Goal: Task Accomplishment & Management: Manage account settings

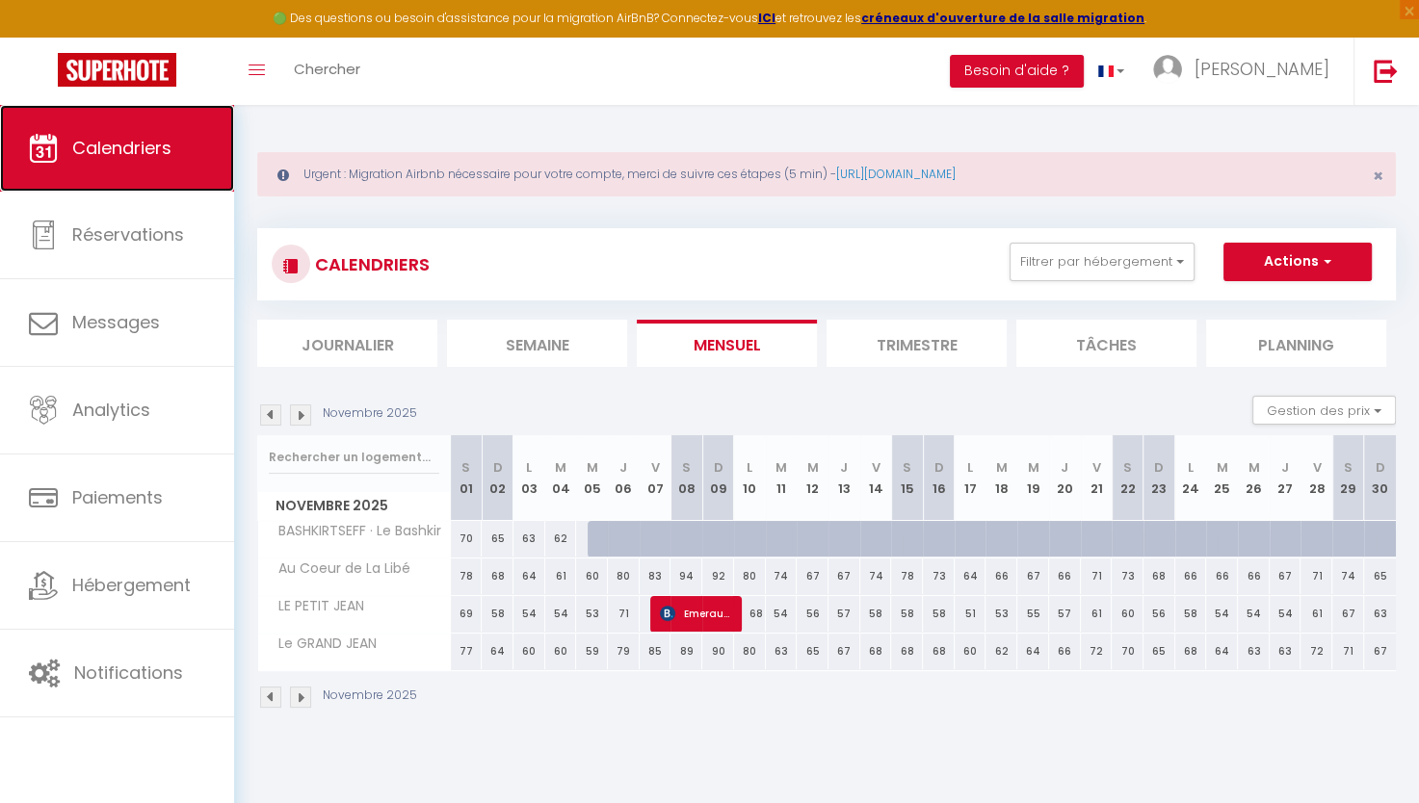
click at [98, 159] on span "Calendriers" at bounding box center [121, 148] width 99 height 24
click at [266, 413] on img at bounding box center [270, 415] width 21 height 21
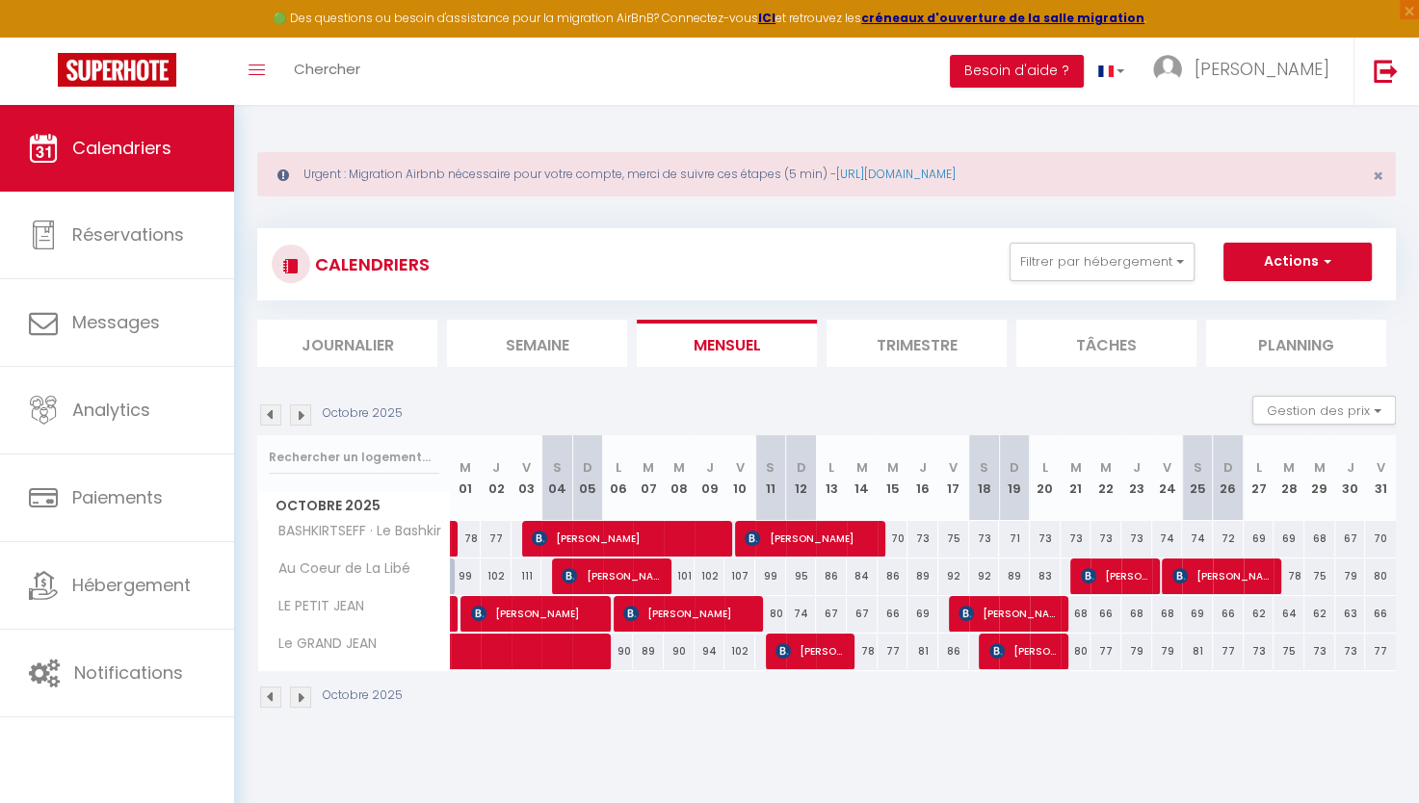
scroll to position [104, 0]
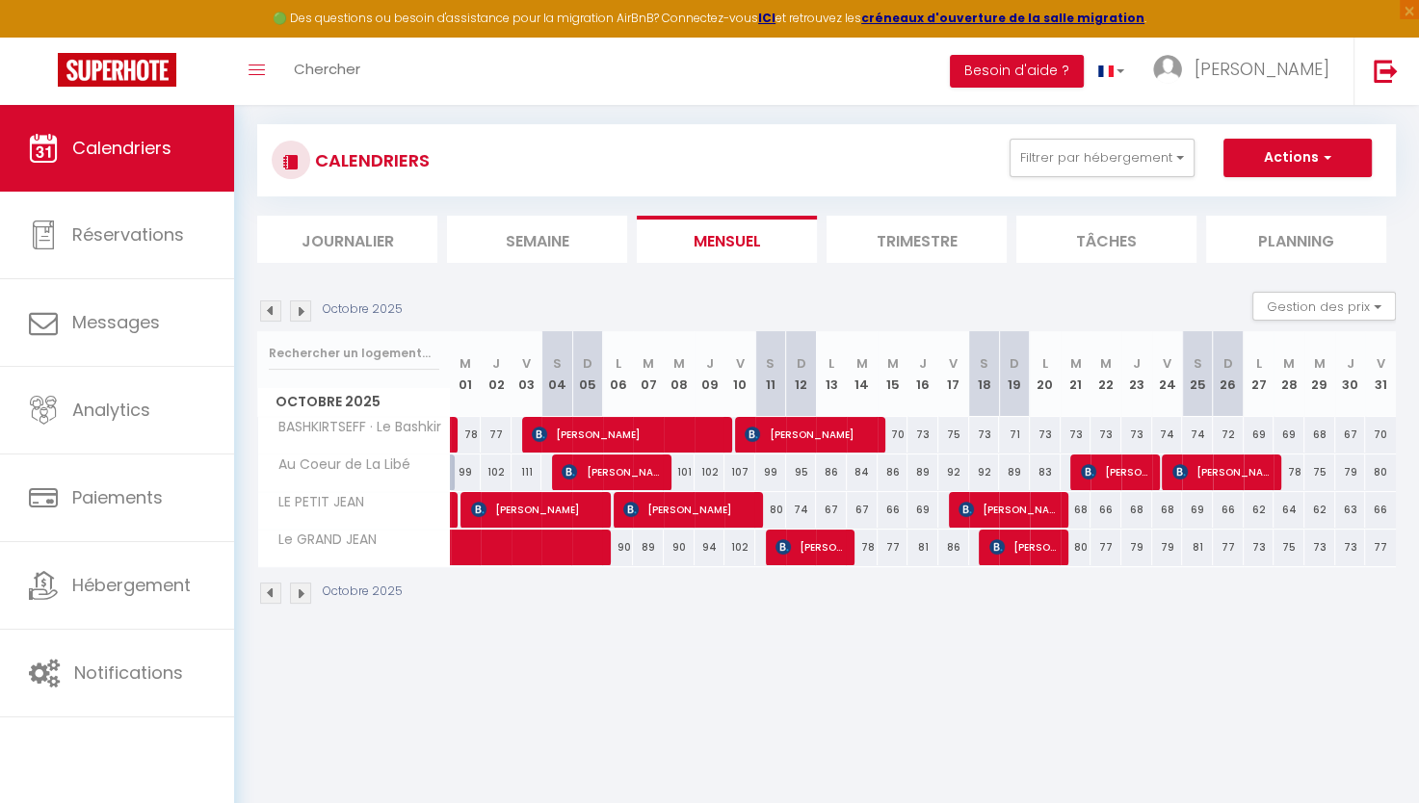
click at [239, 437] on div "Urgent : Migration Airbnb nécessaire pour votre compte, merci de suivre ces éta…" at bounding box center [826, 324] width 1185 height 646
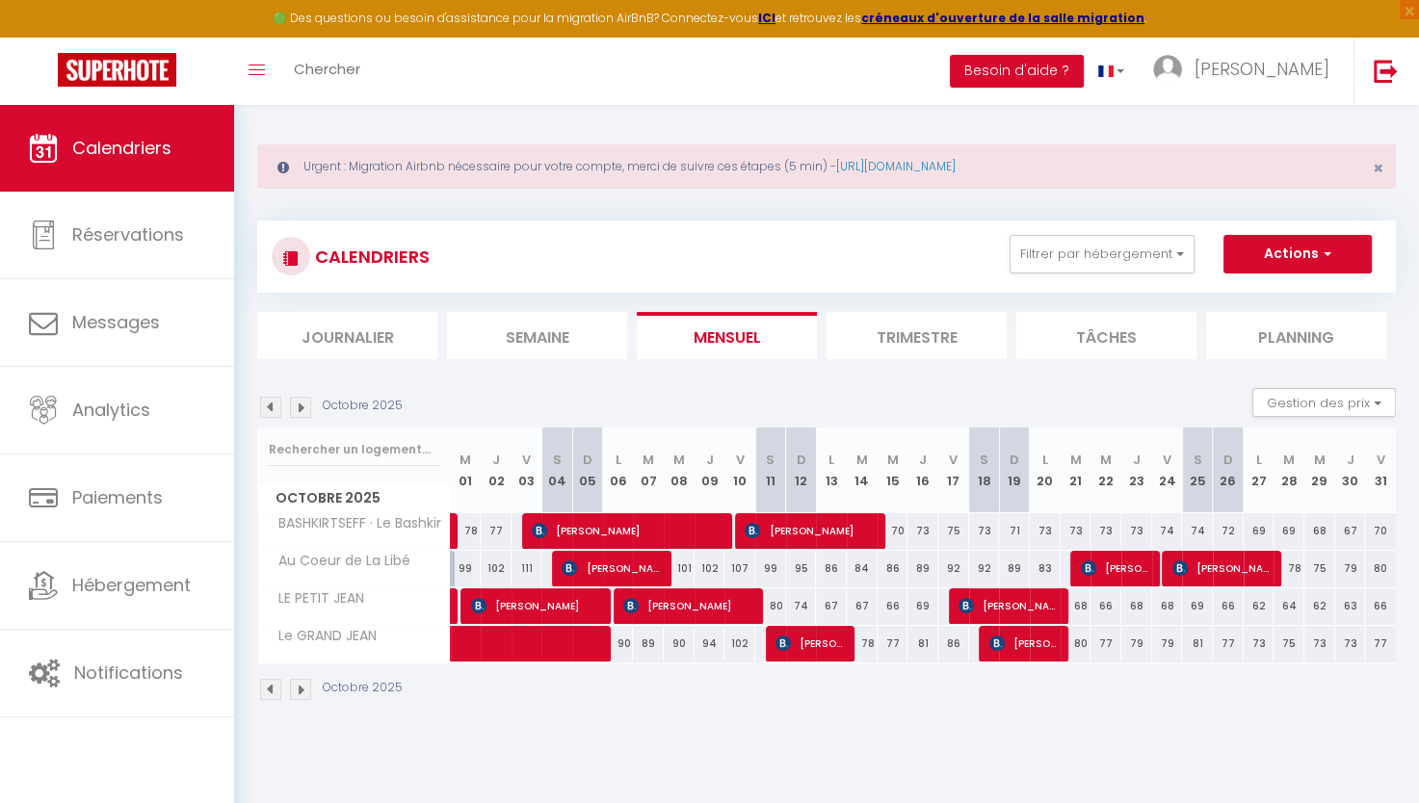
scroll to position [0, 0]
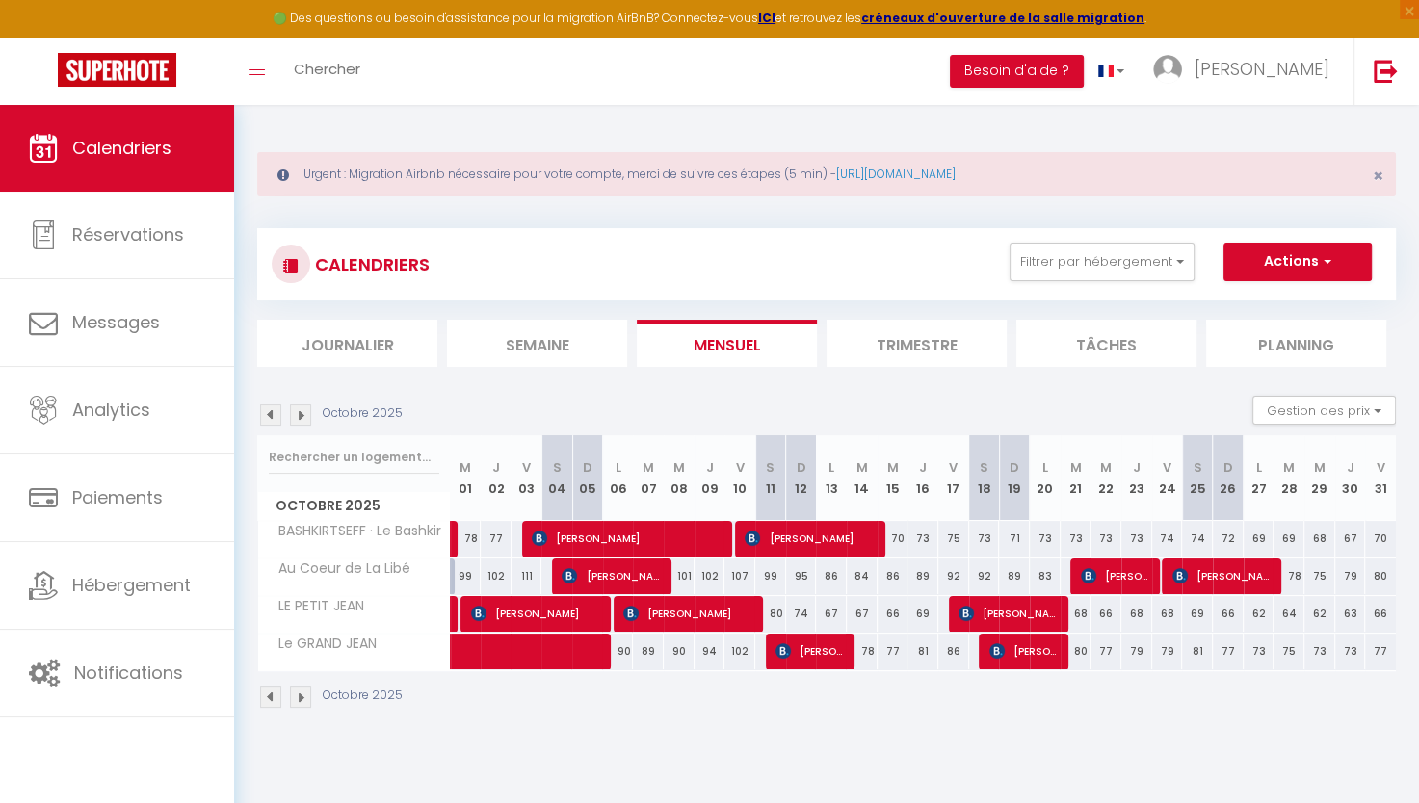
drag, startPoint x: 262, startPoint y: 277, endPoint x: 271, endPoint y: 232, distance: 46.1
click at [270, 413] on img at bounding box center [270, 415] width 21 height 21
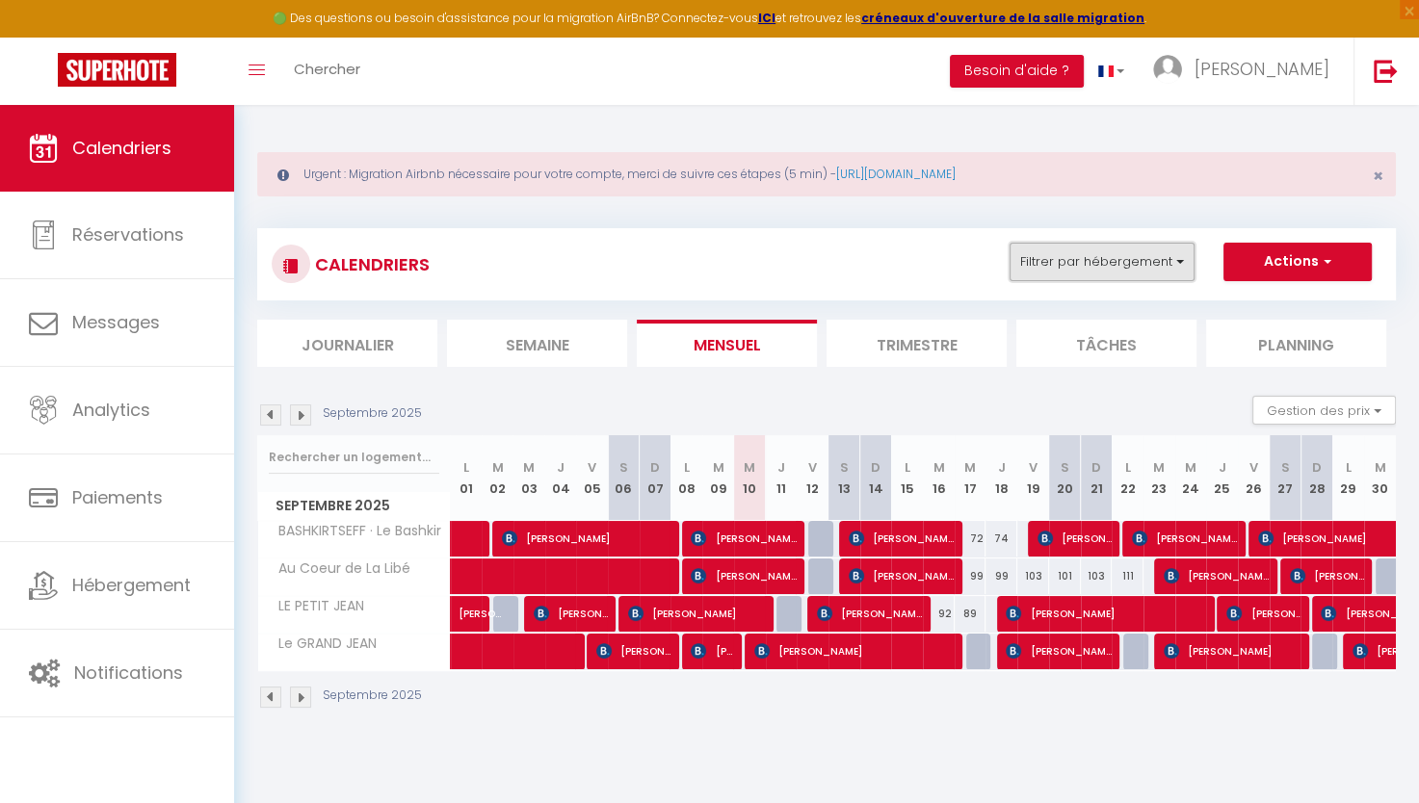
click at [1094, 261] on button "Filtrer par hébergement" at bounding box center [1102, 262] width 185 height 39
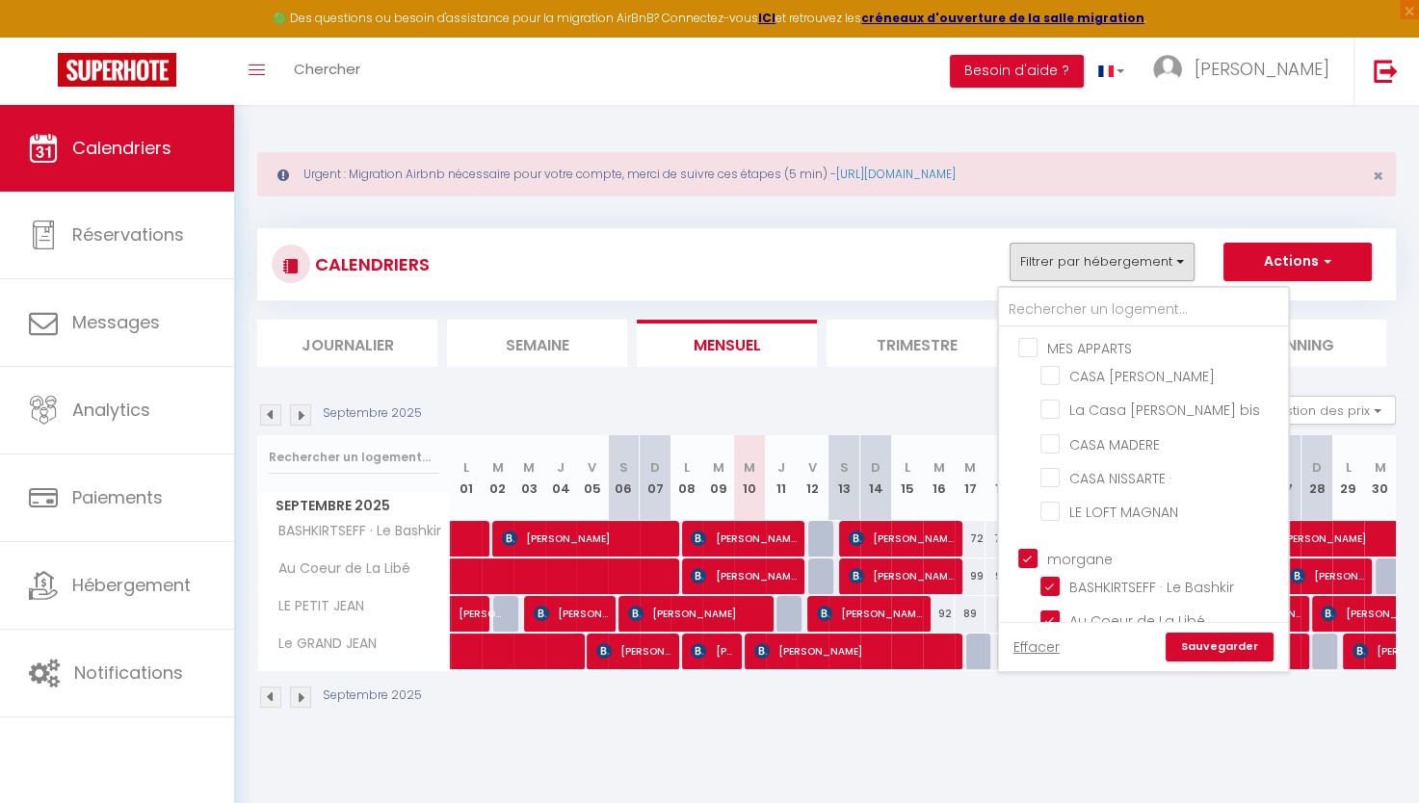
click at [1030, 351] on input "MES APPARTS" at bounding box center [1162, 346] width 289 height 19
checkbox input "true"
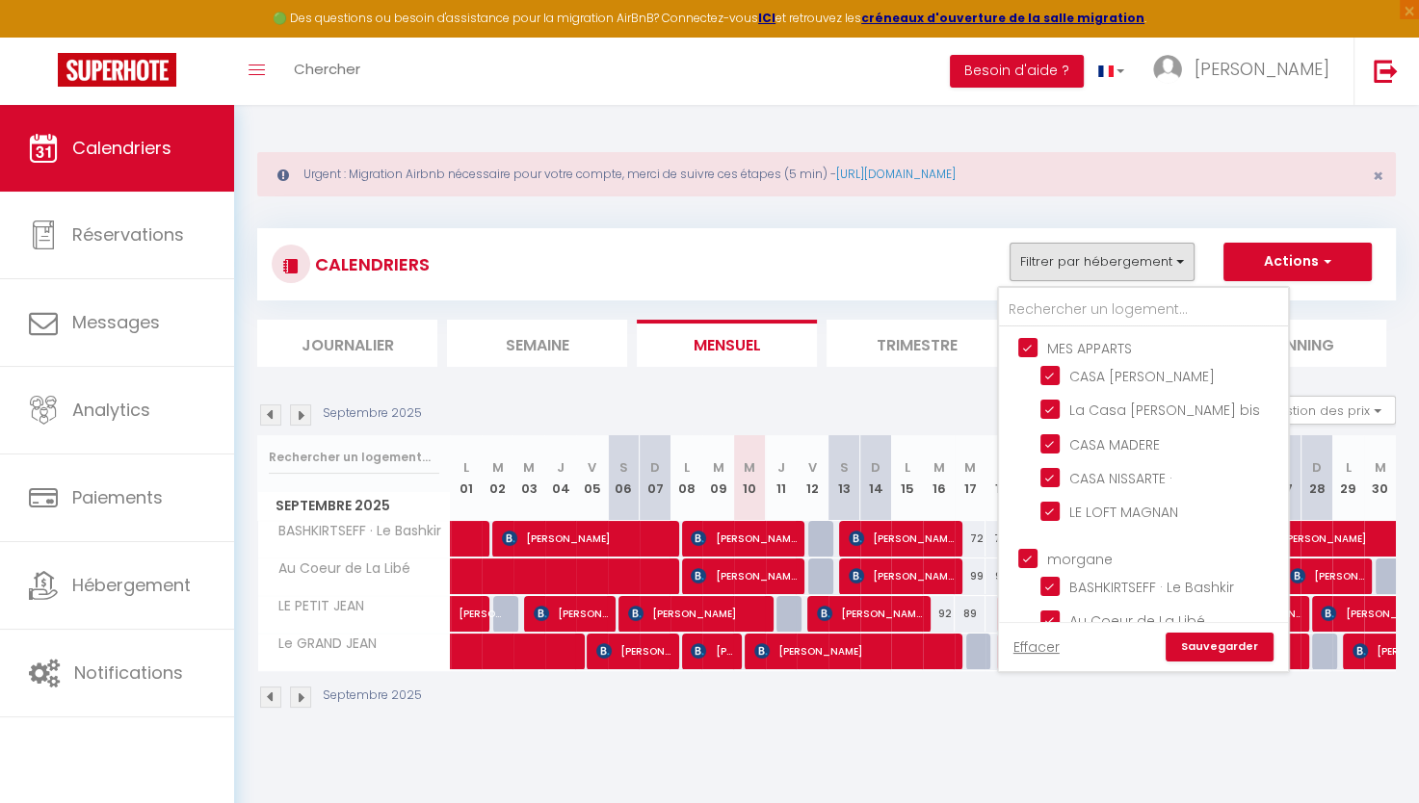
checkbox input "true"
checkbox input "false"
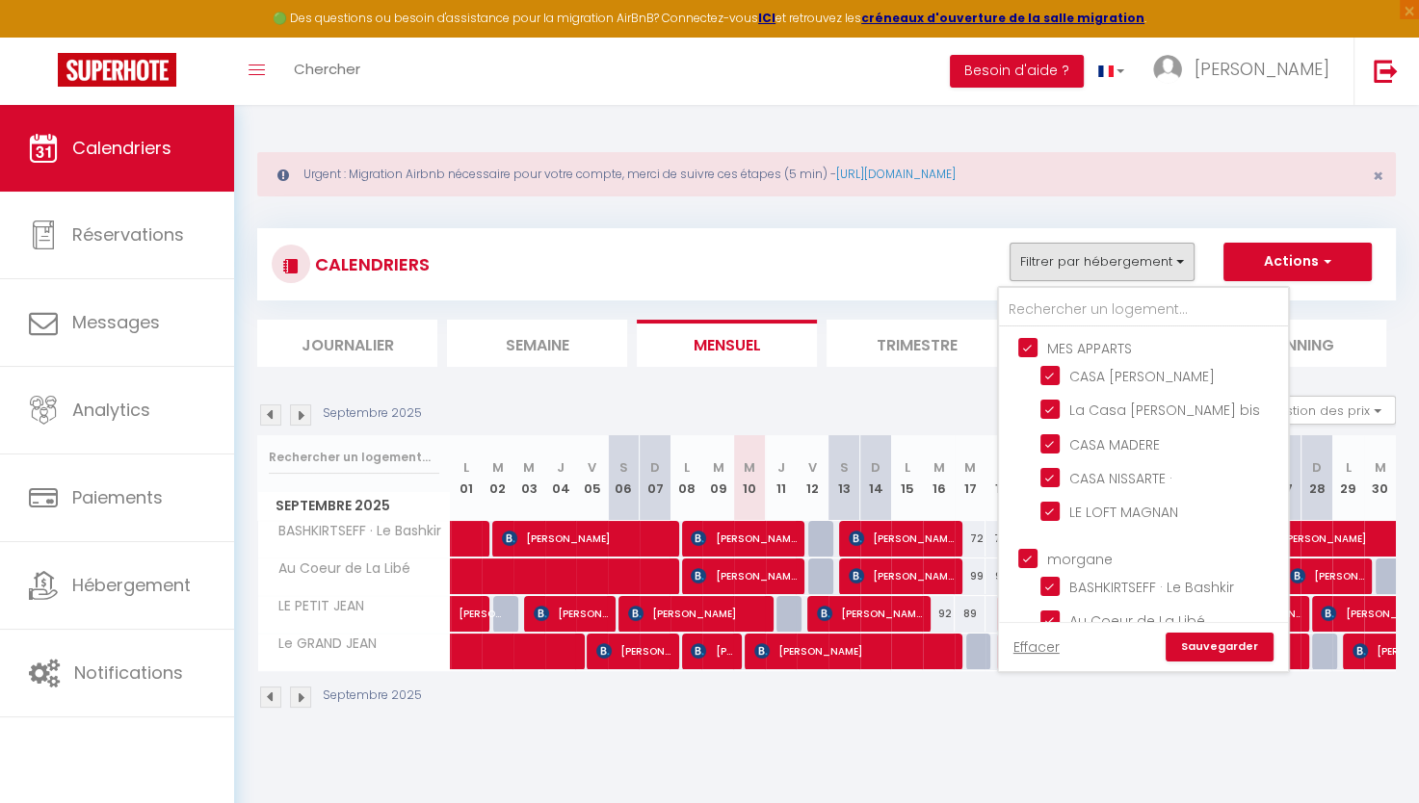
checkbox input "false"
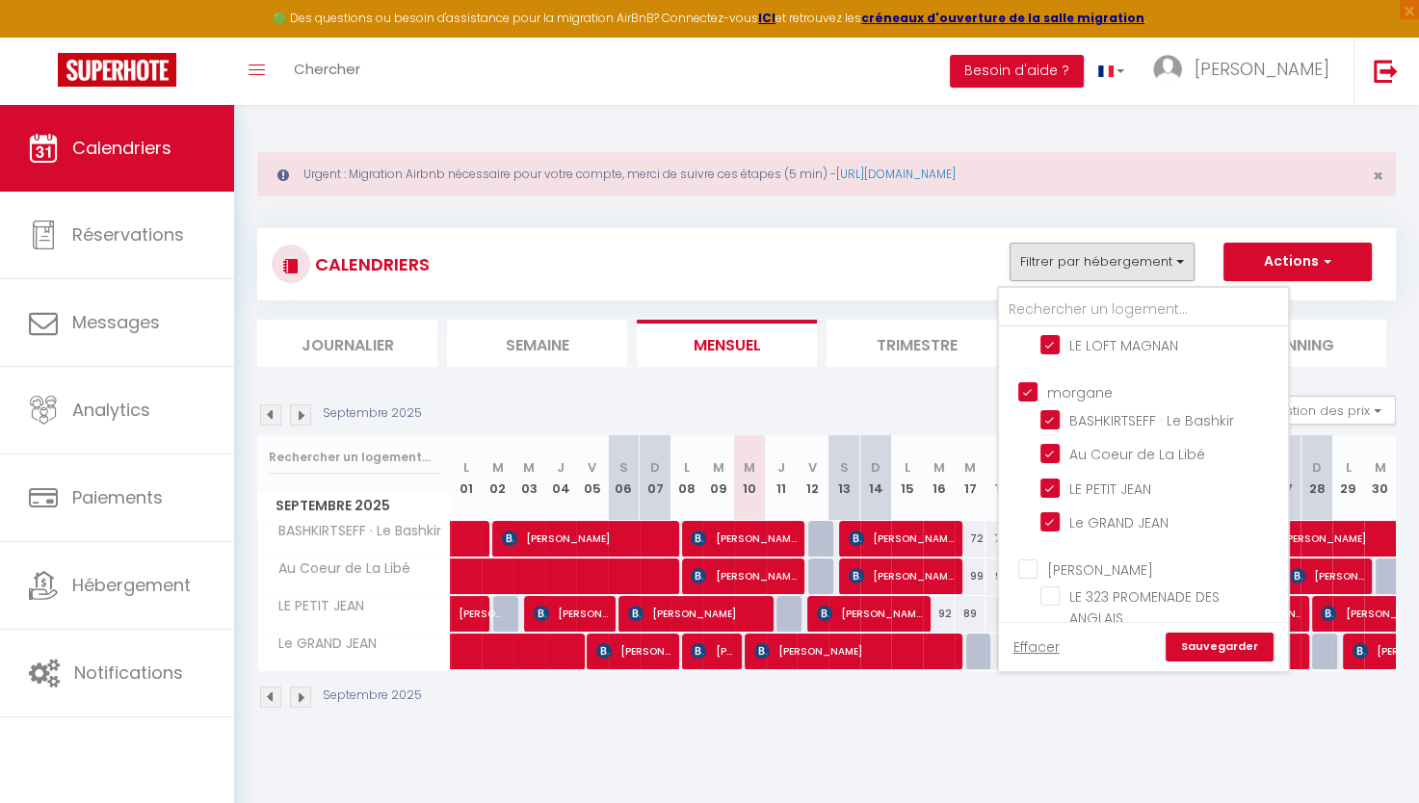
scroll to position [218, 0]
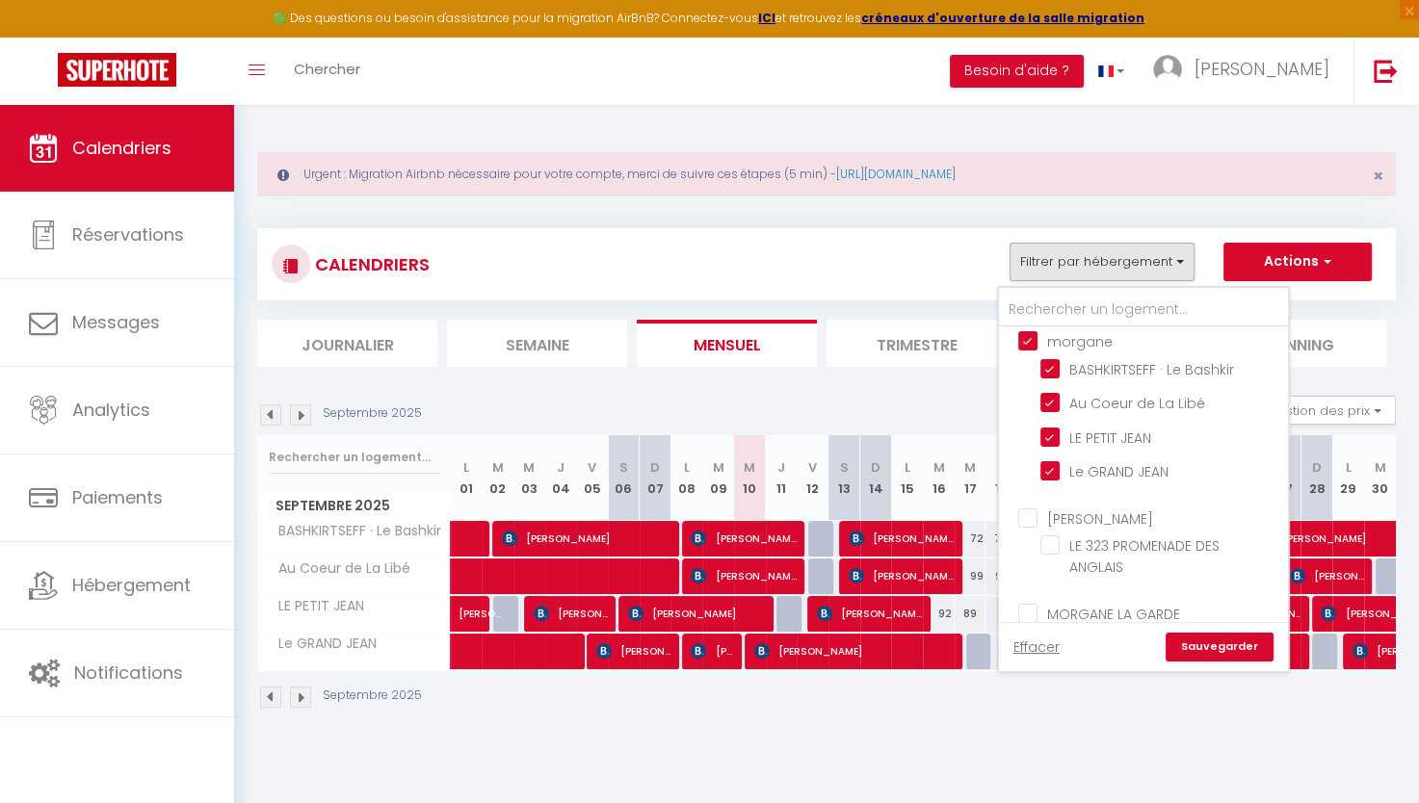
click at [1034, 508] on input "[PERSON_NAME]" at bounding box center [1162, 517] width 289 height 19
checkbox input "true"
checkbox input "false"
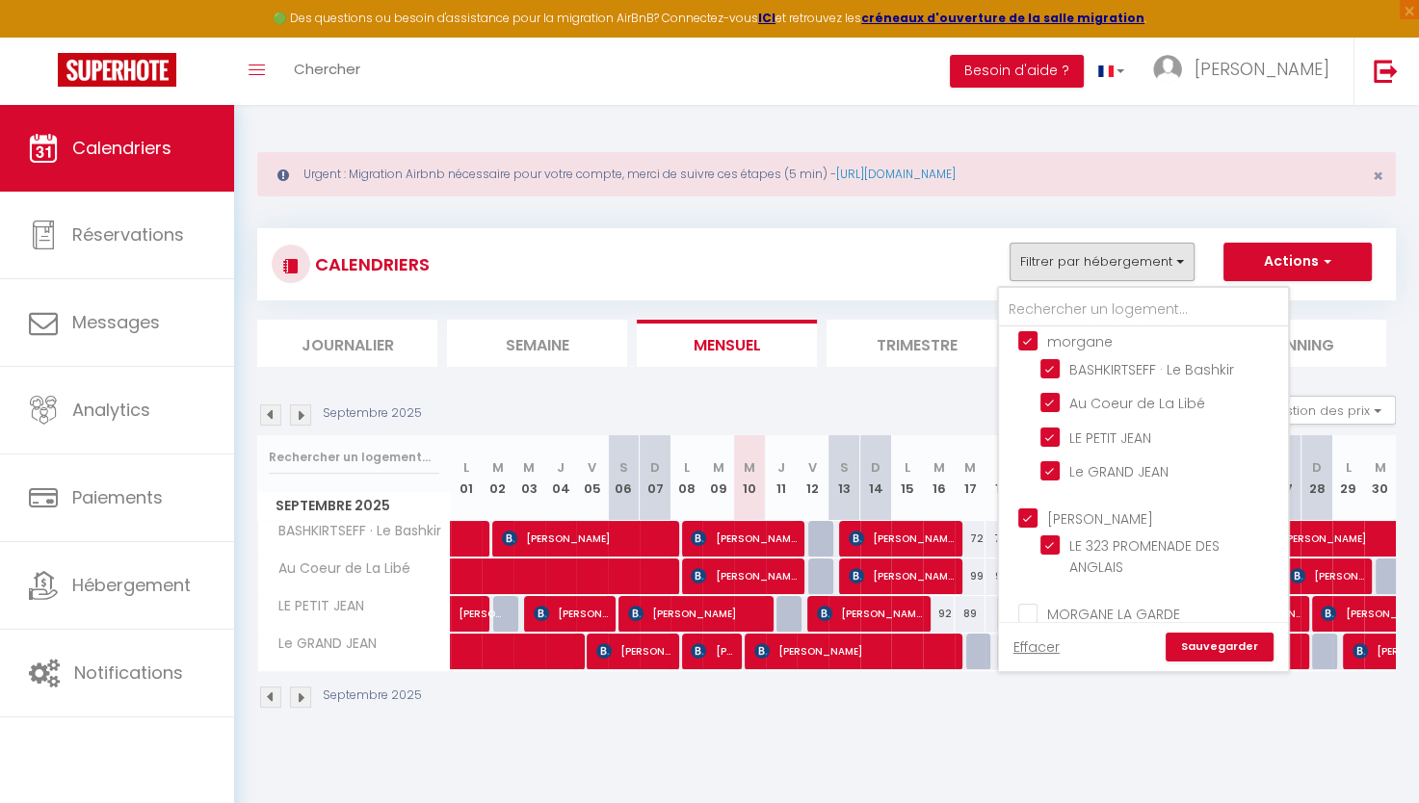
checkbox input "false"
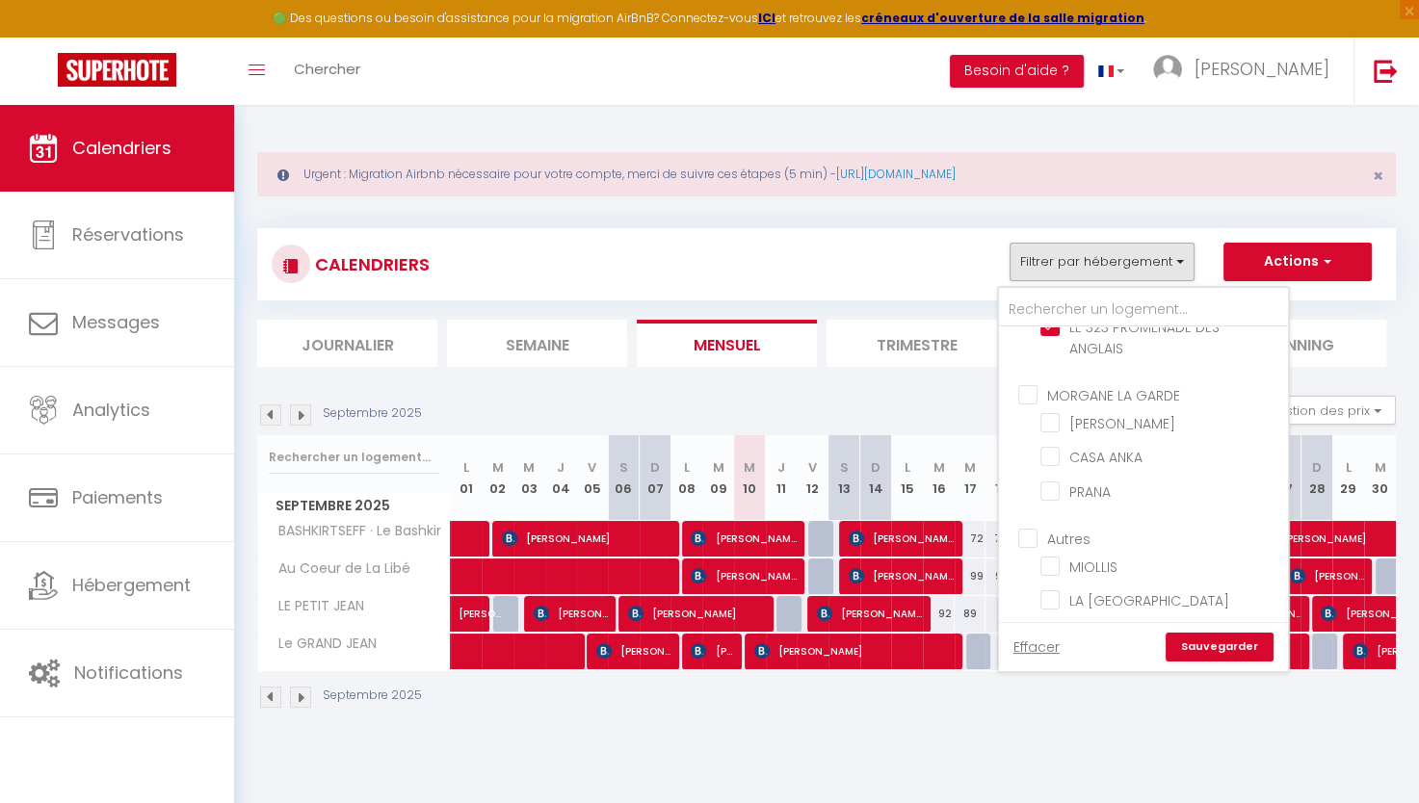
scroll to position [491, 0]
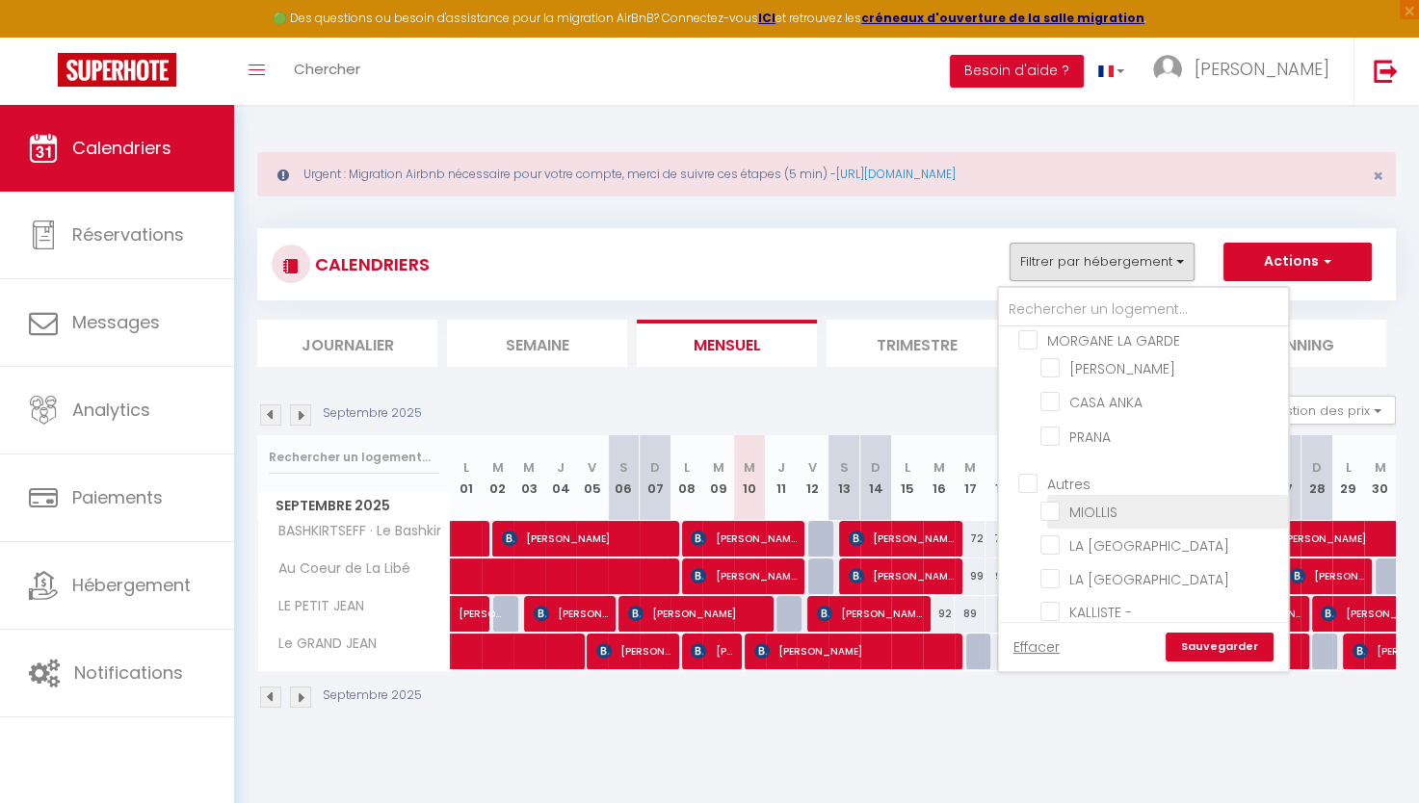
click at [1052, 501] on input "MIOLLIS" at bounding box center [1160, 510] width 241 height 19
checkbox input "true"
checkbox input "false"
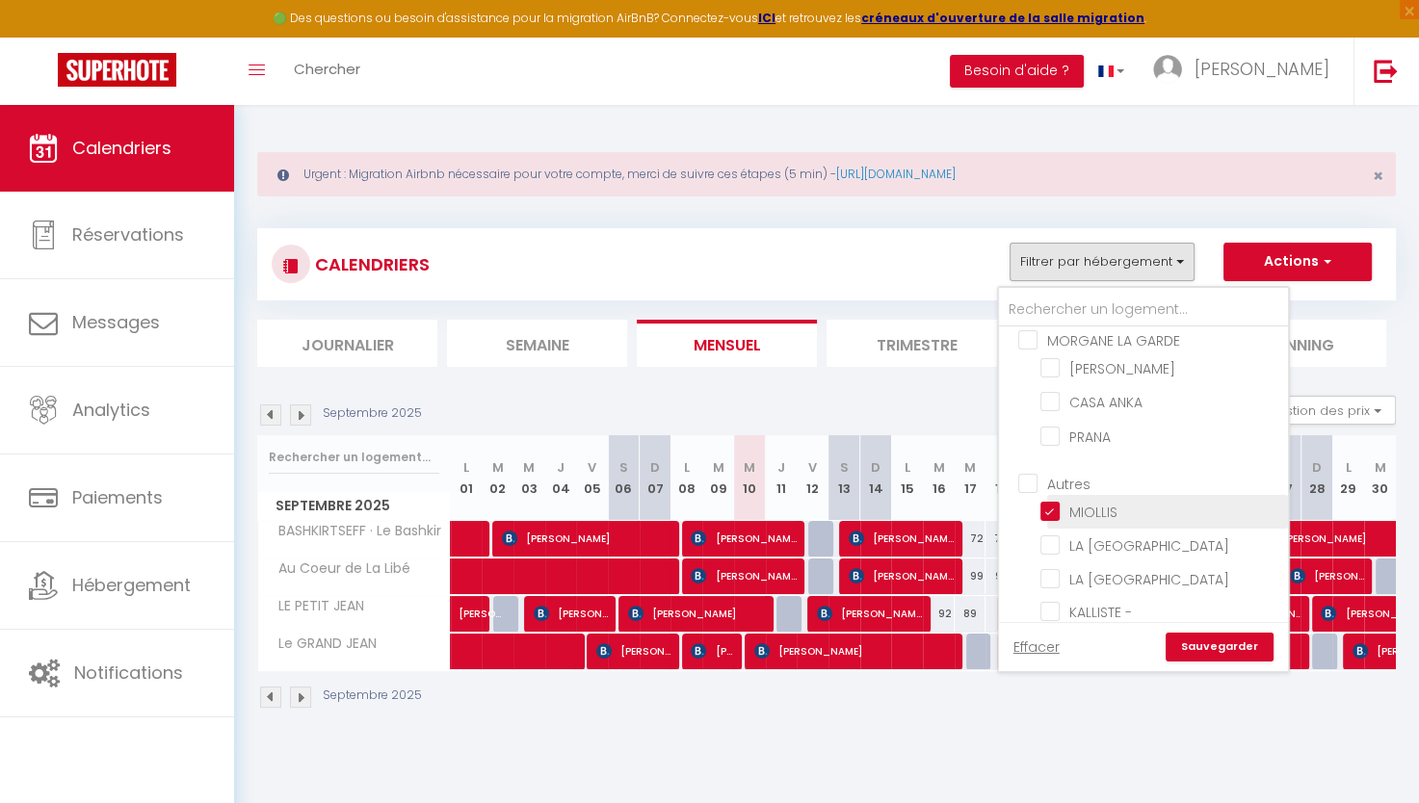
checkbox input "false"
click at [1052, 501] on input "MIOLLIS" at bounding box center [1160, 510] width 241 height 19
checkbox input "false"
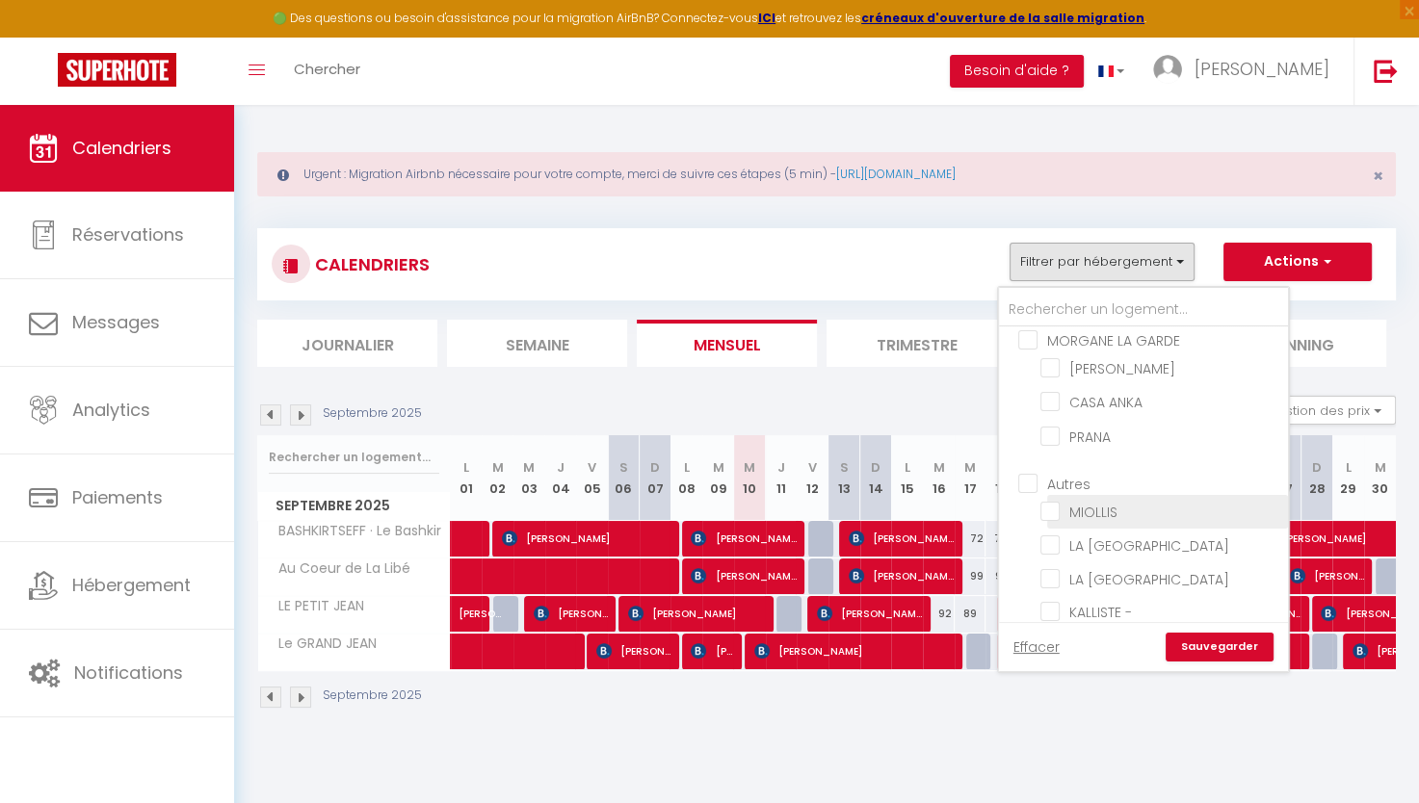
checkbox input "false"
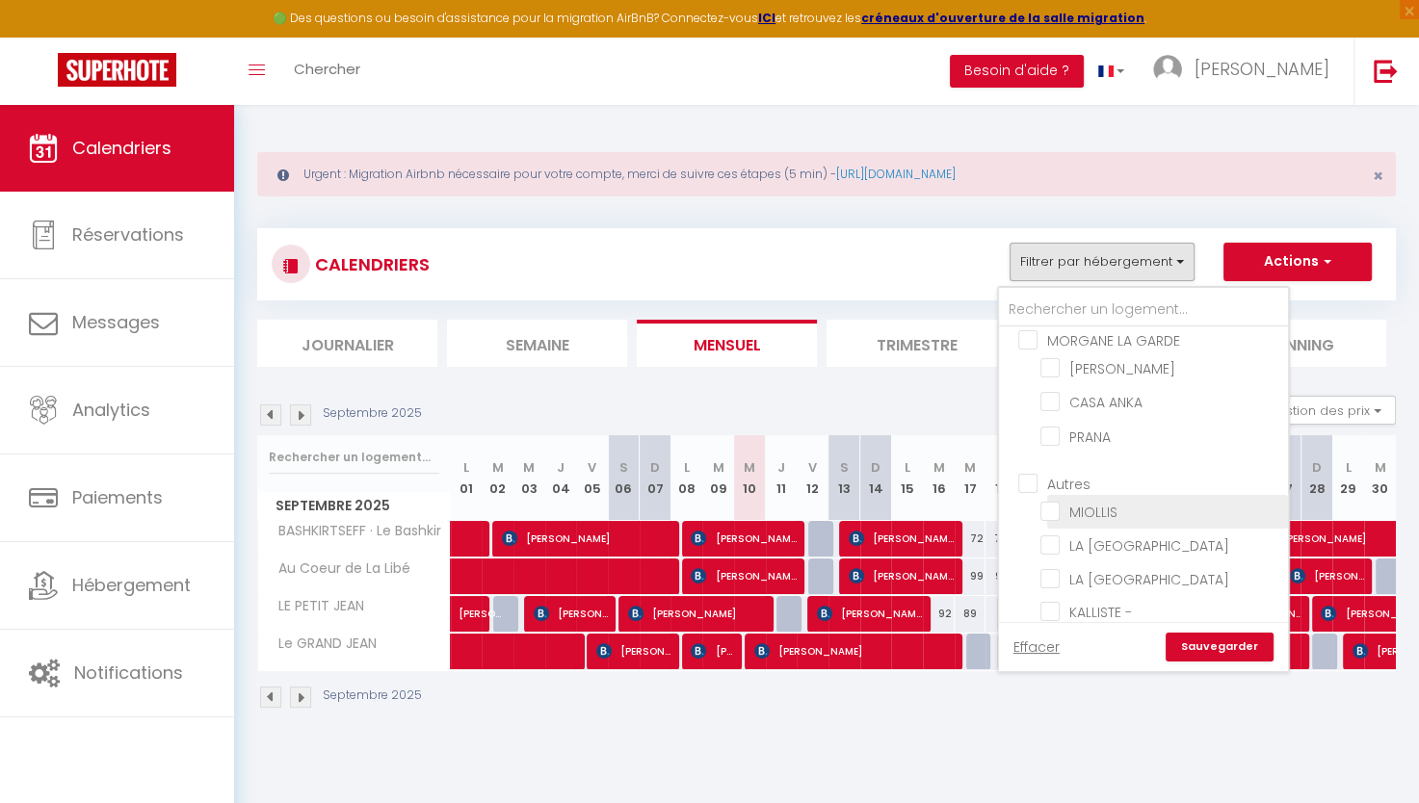
checkbox input "false"
click at [1050, 501] on input "MIOLLIS" at bounding box center [1160, 510] width 241 height 19
checkbox input "true"
checkbox input "false"
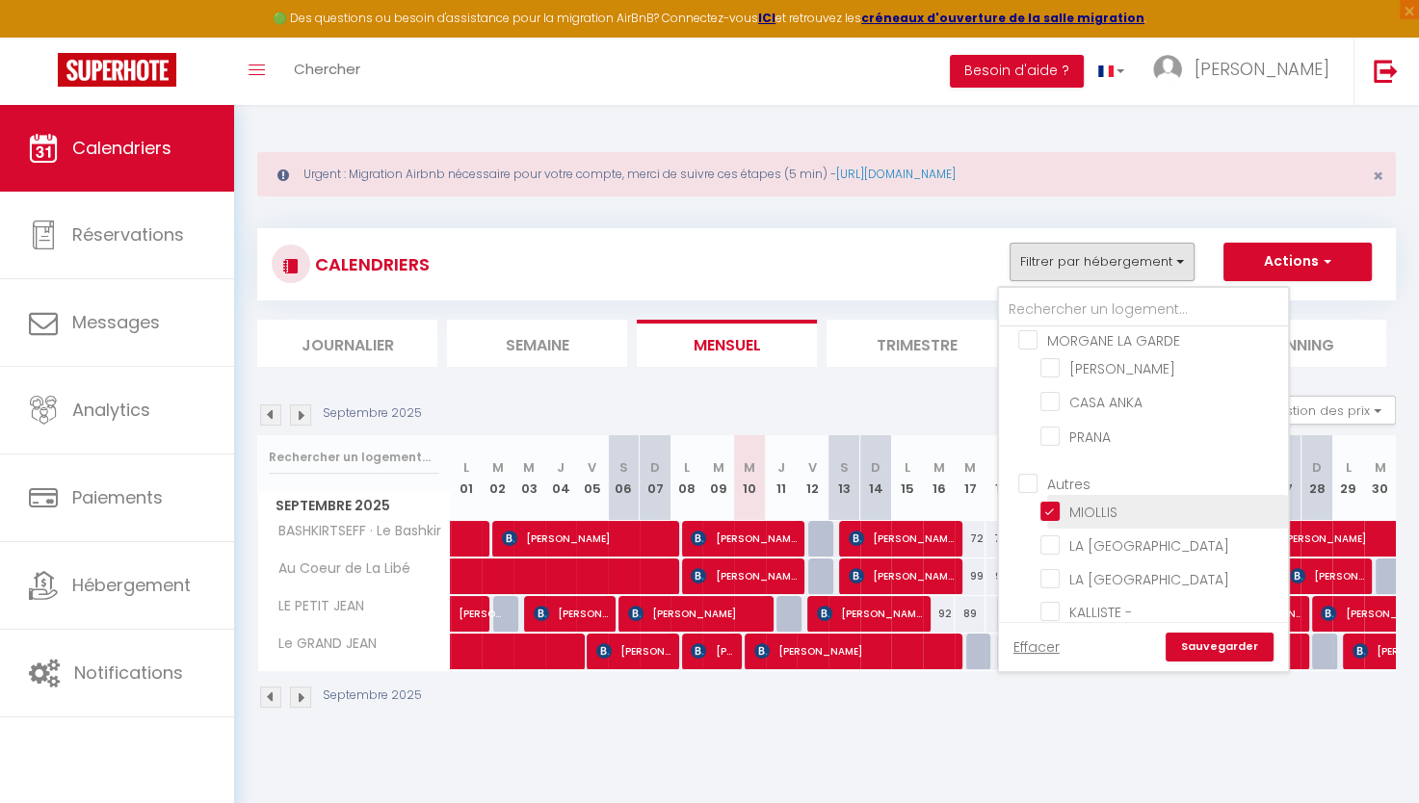
checkbox input "false"
click at [1054, 535] on input "LA [GEOGRAPHIC_DATA]" at bounding box center [1160, 544] width 241 height 19
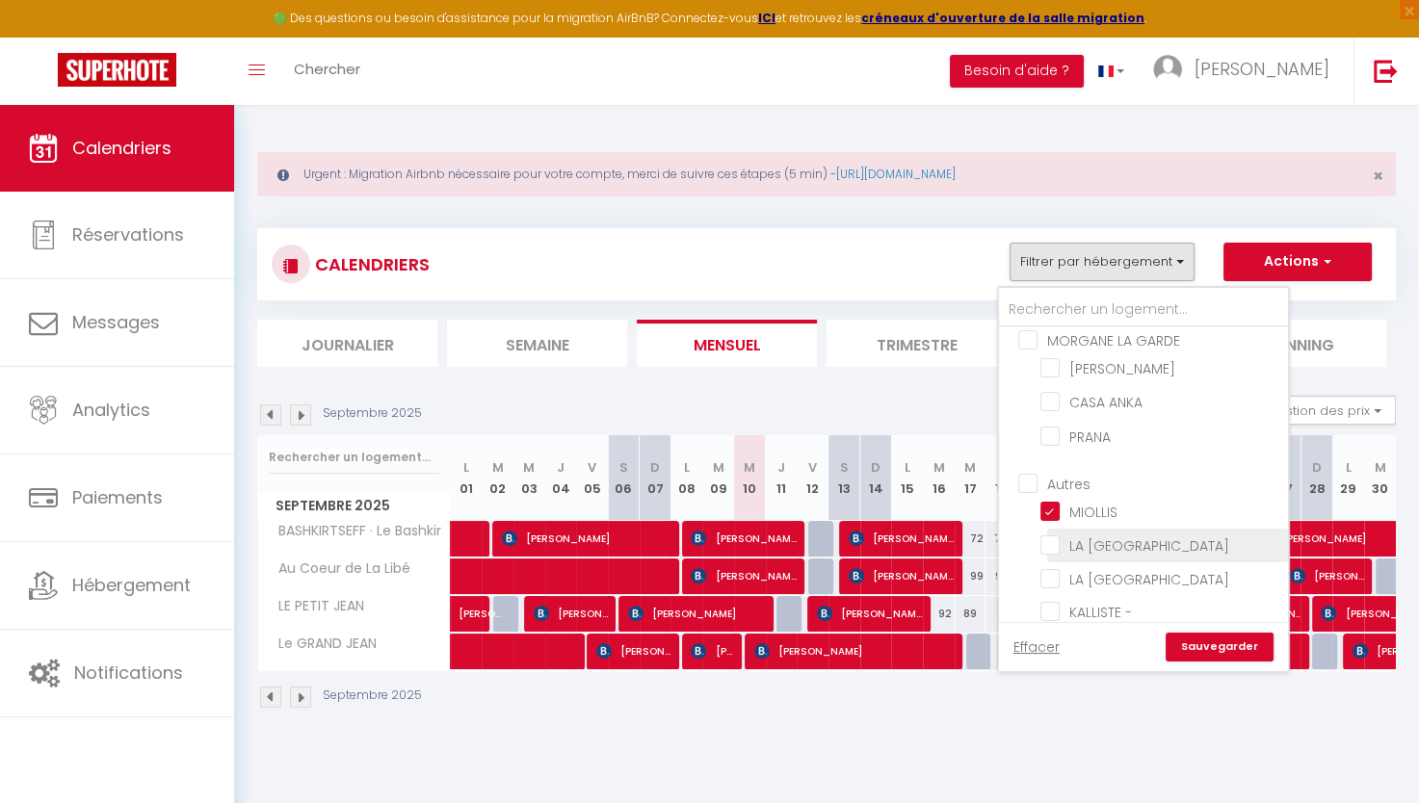
checkbox input "true"
checkbox input "false"
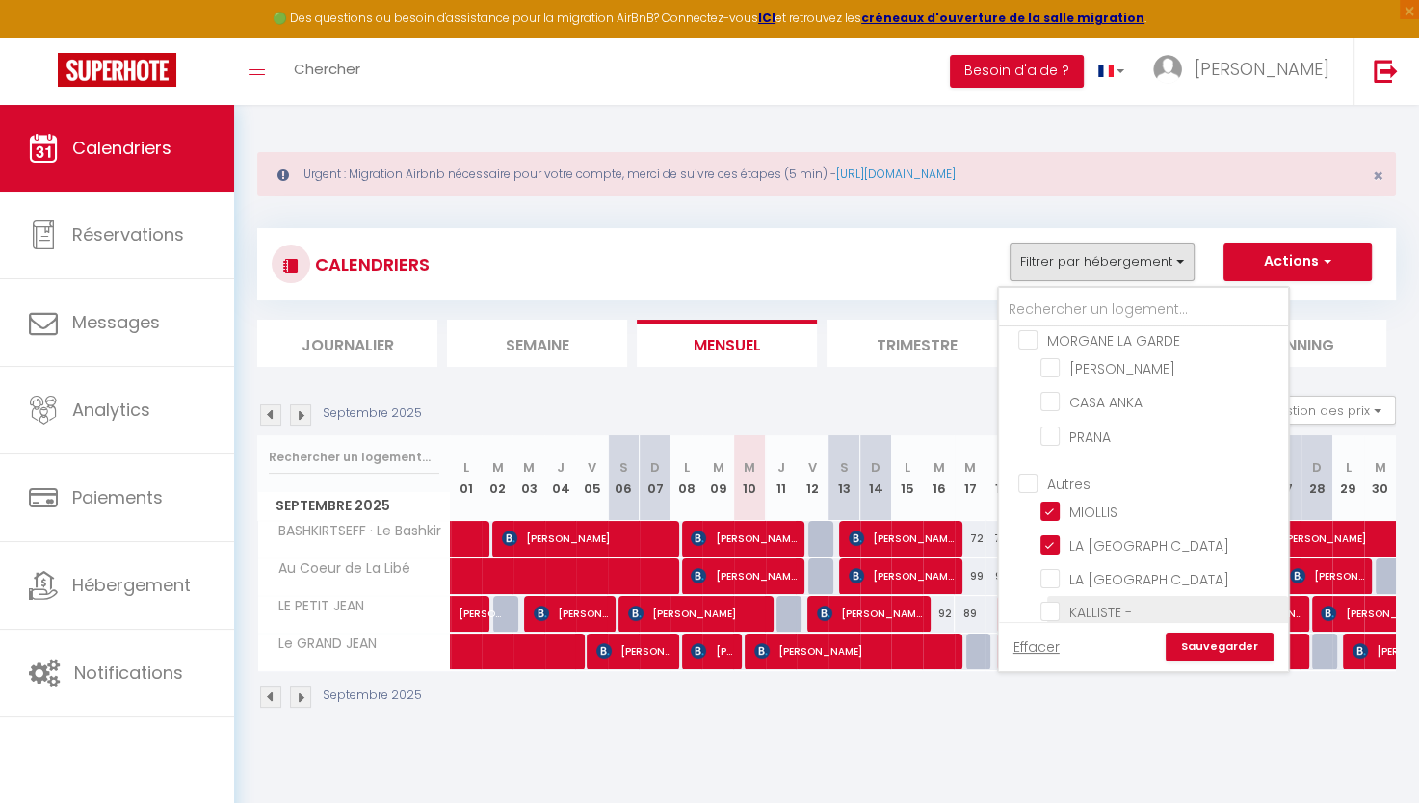
click at [1054, 602] on input "KALLISTE - [GEOGRAPHIC_DATA]" at bounding box center [1160, 611] width 241 height 19
checkbox input "true"
checkbox input "false"
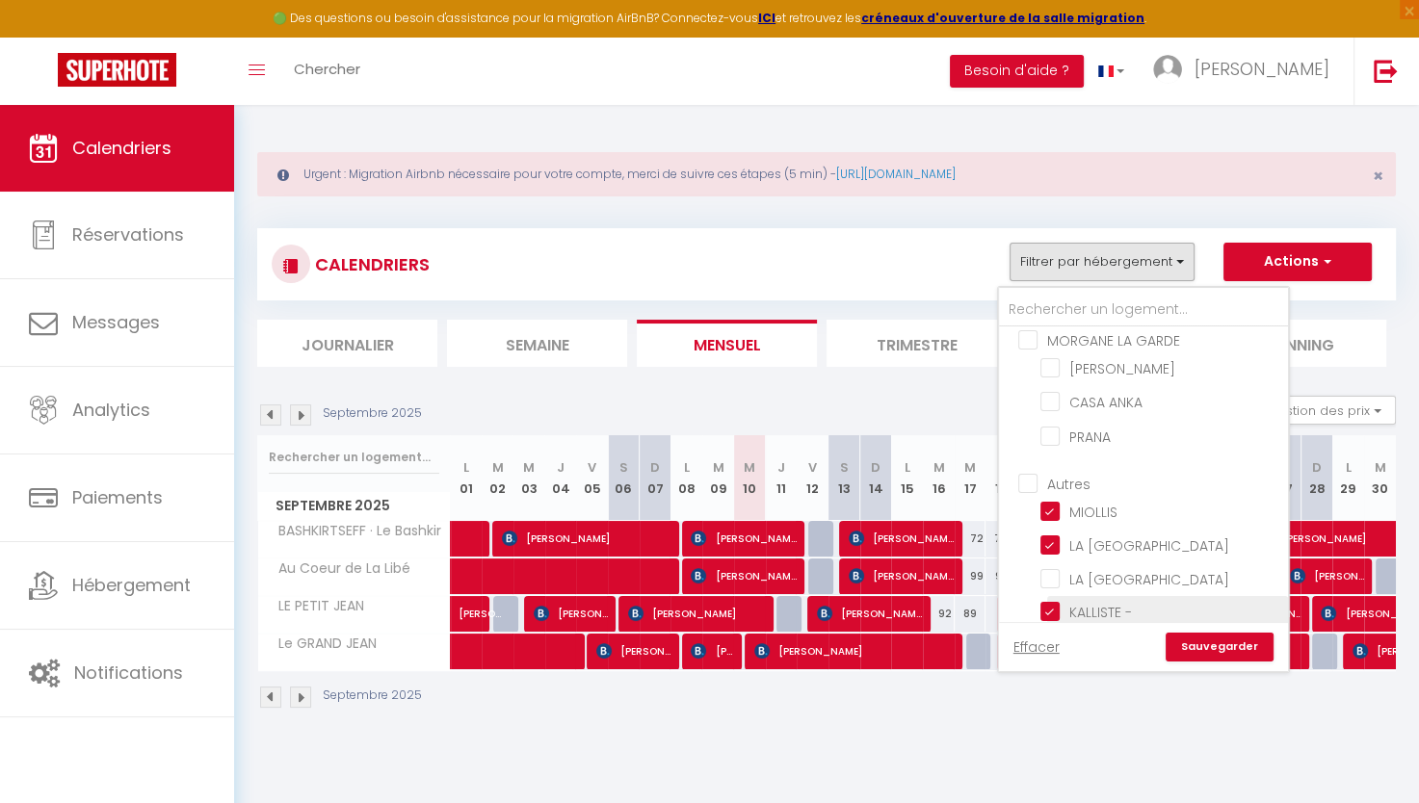
checkbox input "false"
click at [1217, 650] on link "Sauvegarder" at bounding box center [1220, 647] width 108 height 29
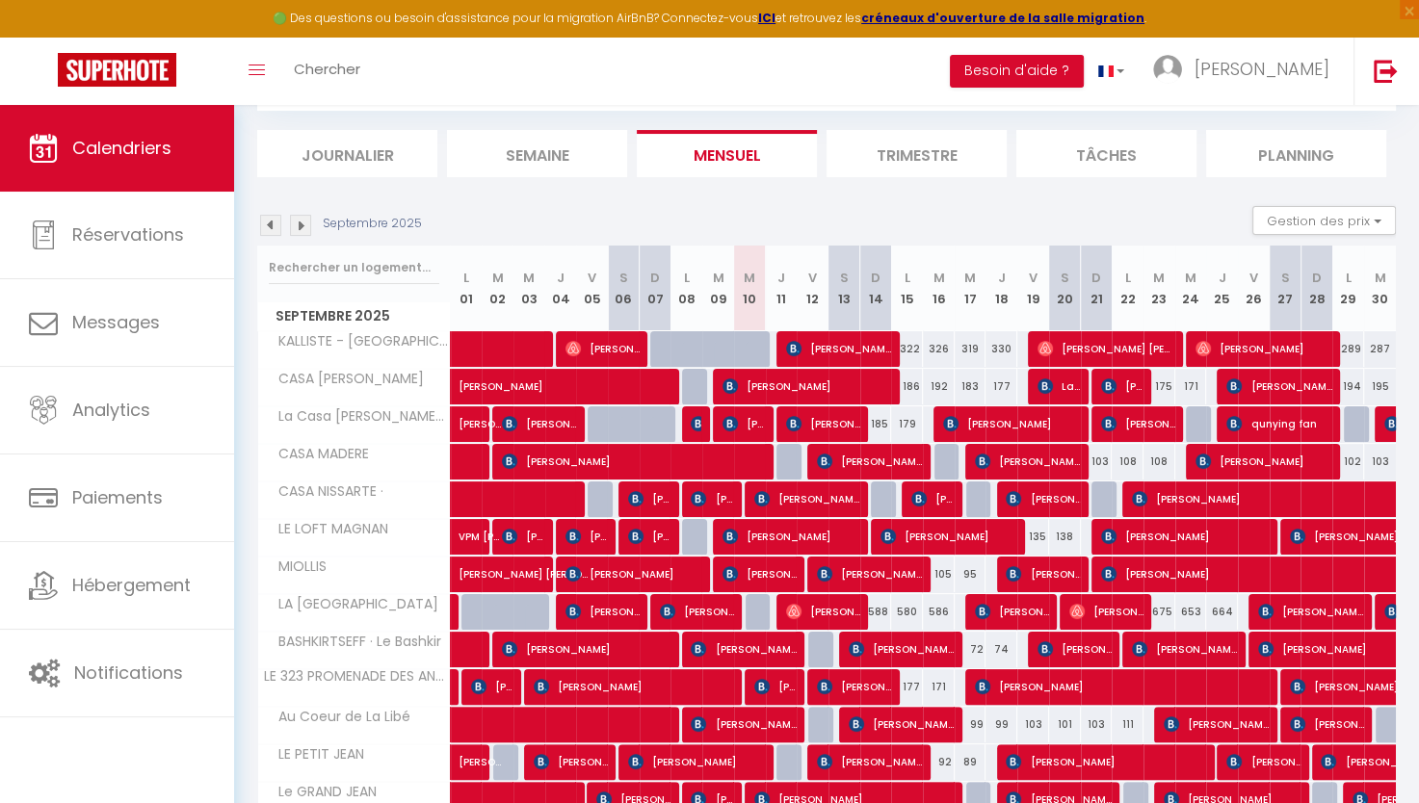
scroll to position [200, 0]
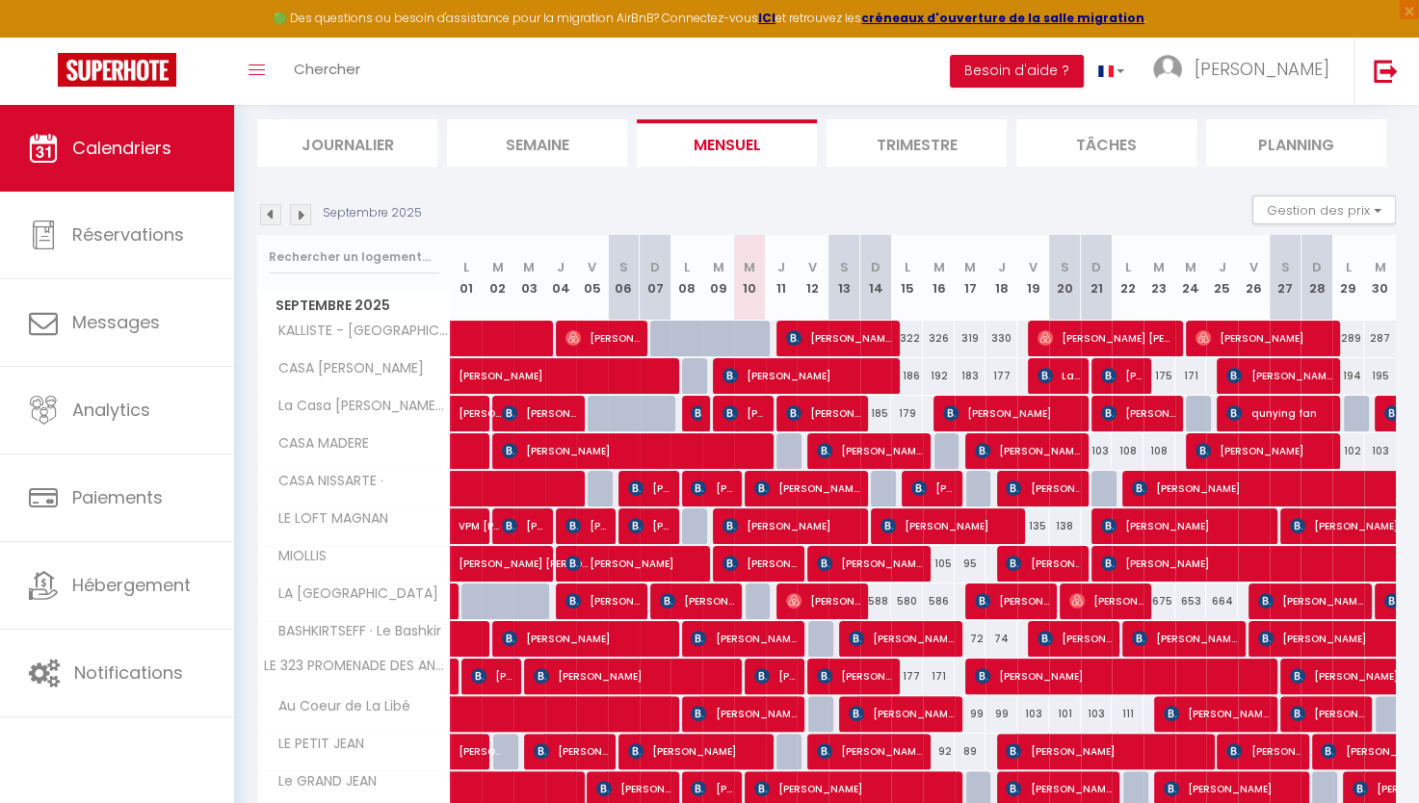
click at [871, 276] on th "D 14" at bounding box center [876, 278] width 32 height 86
drag, startPoint x: 871, startPoint y: 276, endPoint x: 802, endPoint y: 178, distance: 118.9
click at [802, 178] on section "Septembre 2025 Gestion des prix Nb Nuits minimum Règles Disponibilité Septembre…" at bounding box center [826, 521] width 1139 height 690
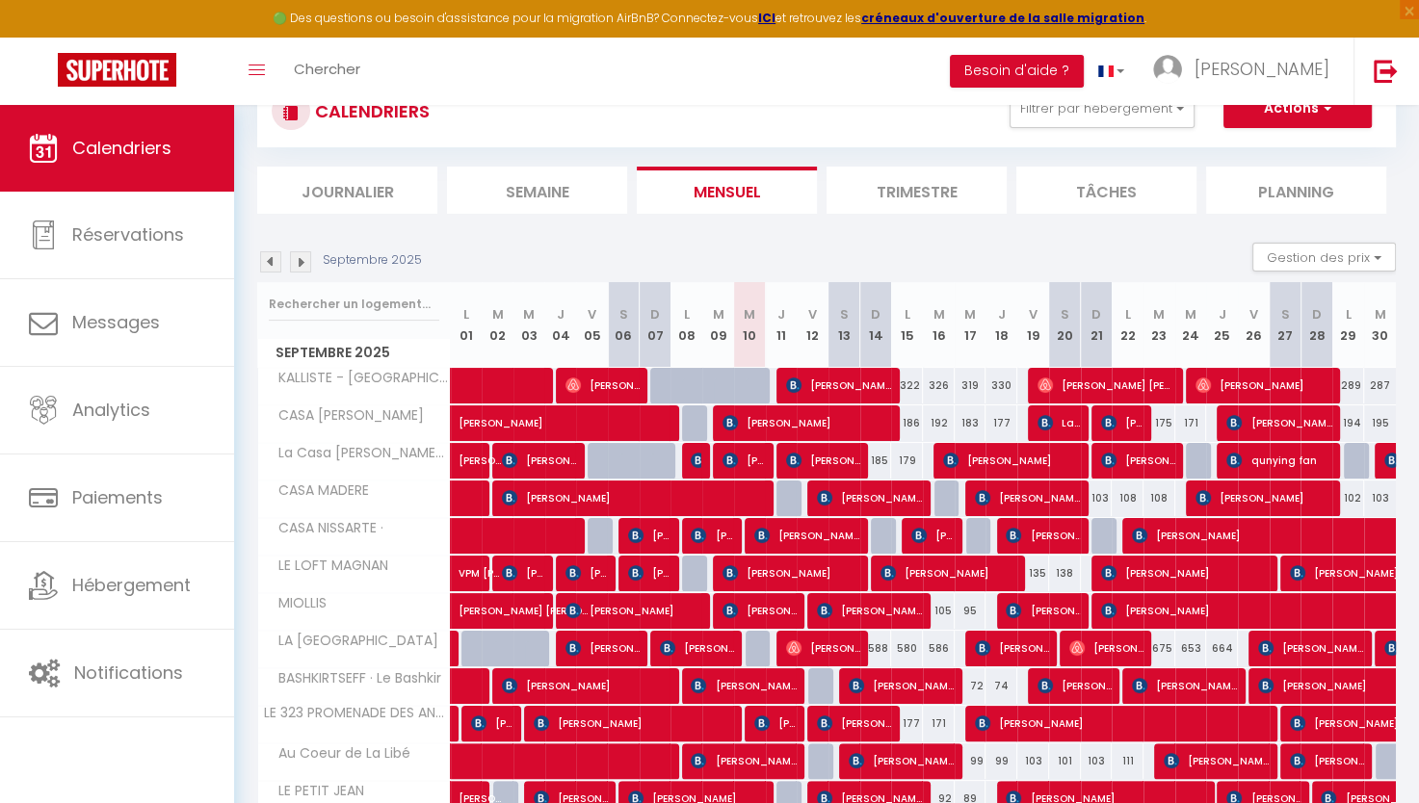
scroll to position [154, 0]
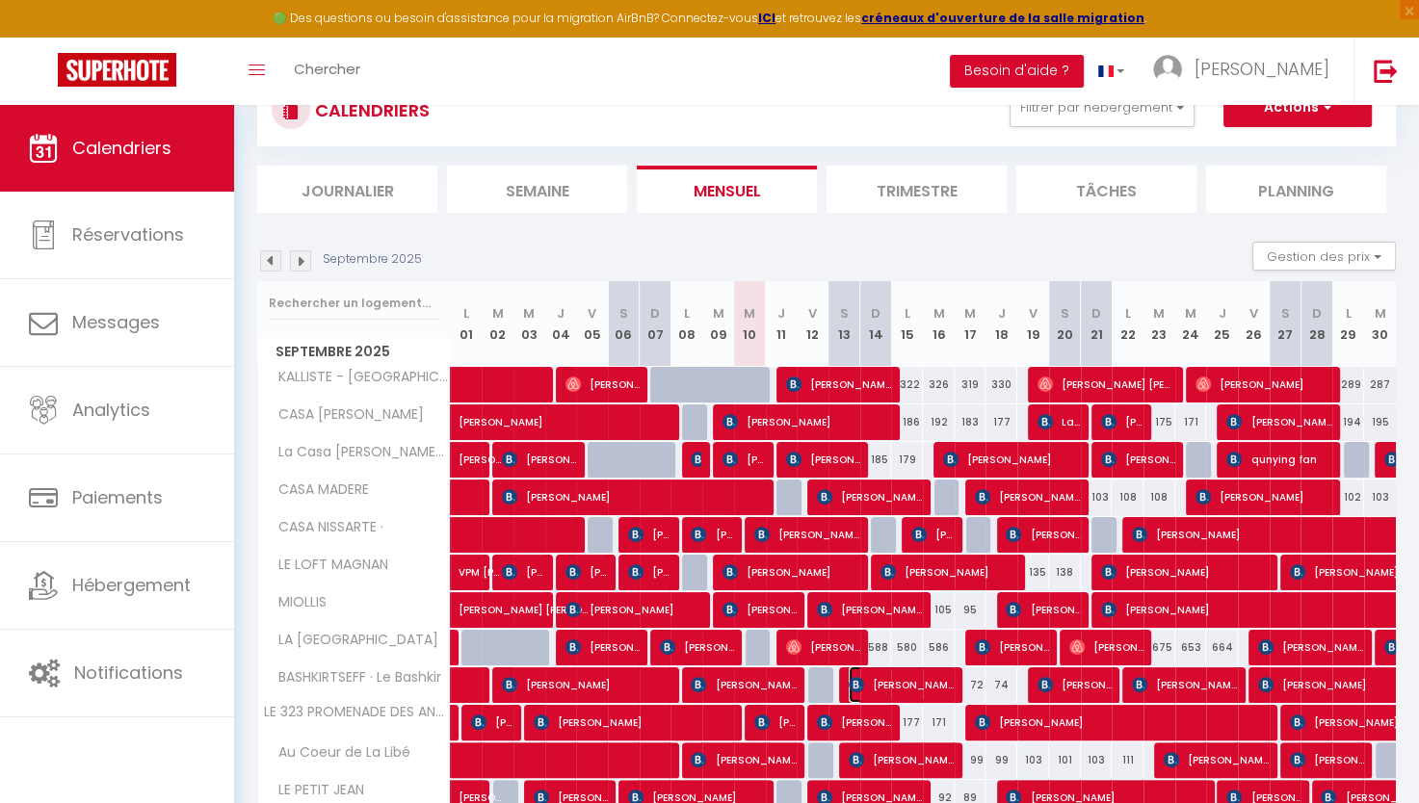
click at [849, 699] on span "[PERSON_NAME]" at bounding box center [902, 685] width 106 height 37
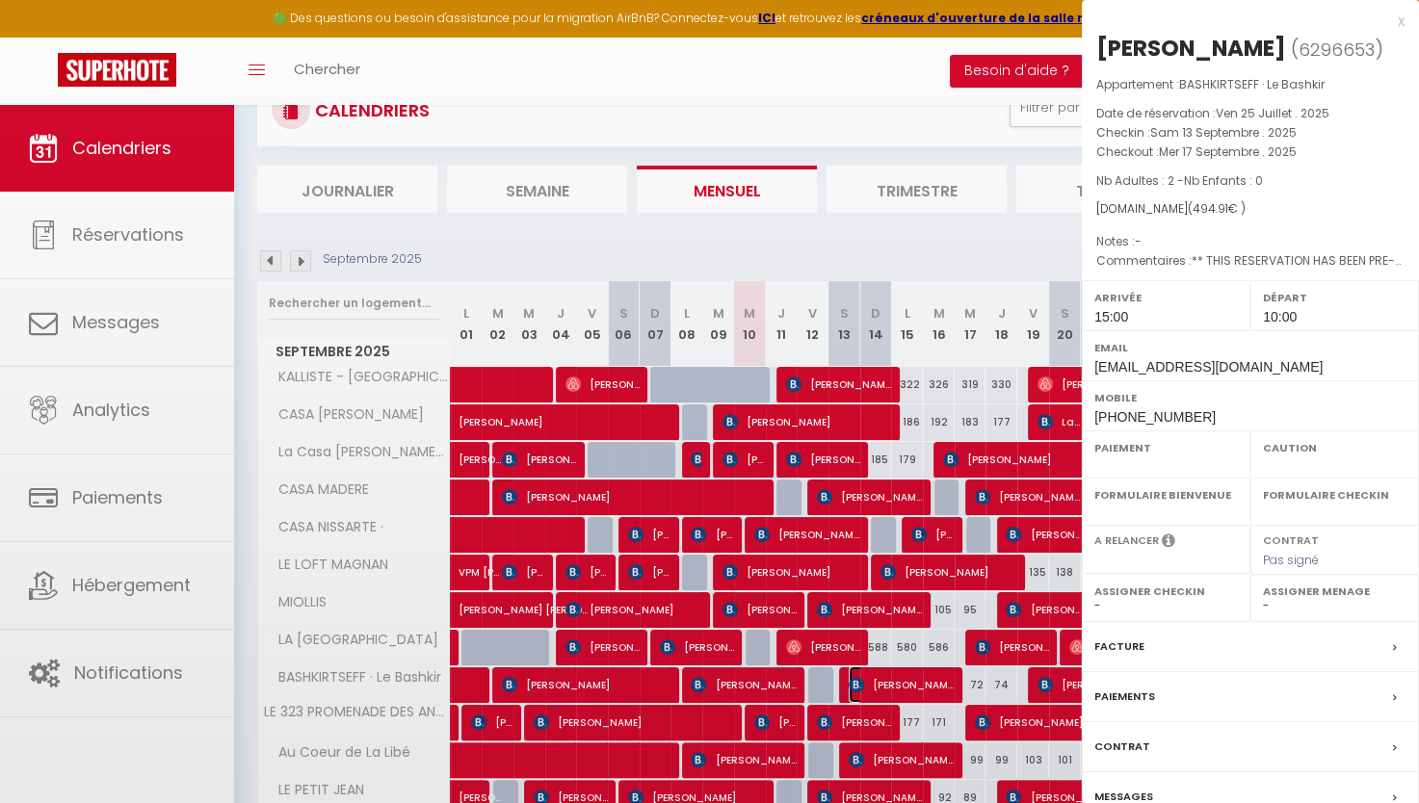
select select "OK"
select select "KO"
select select "1"
select select "0"
select select "1"
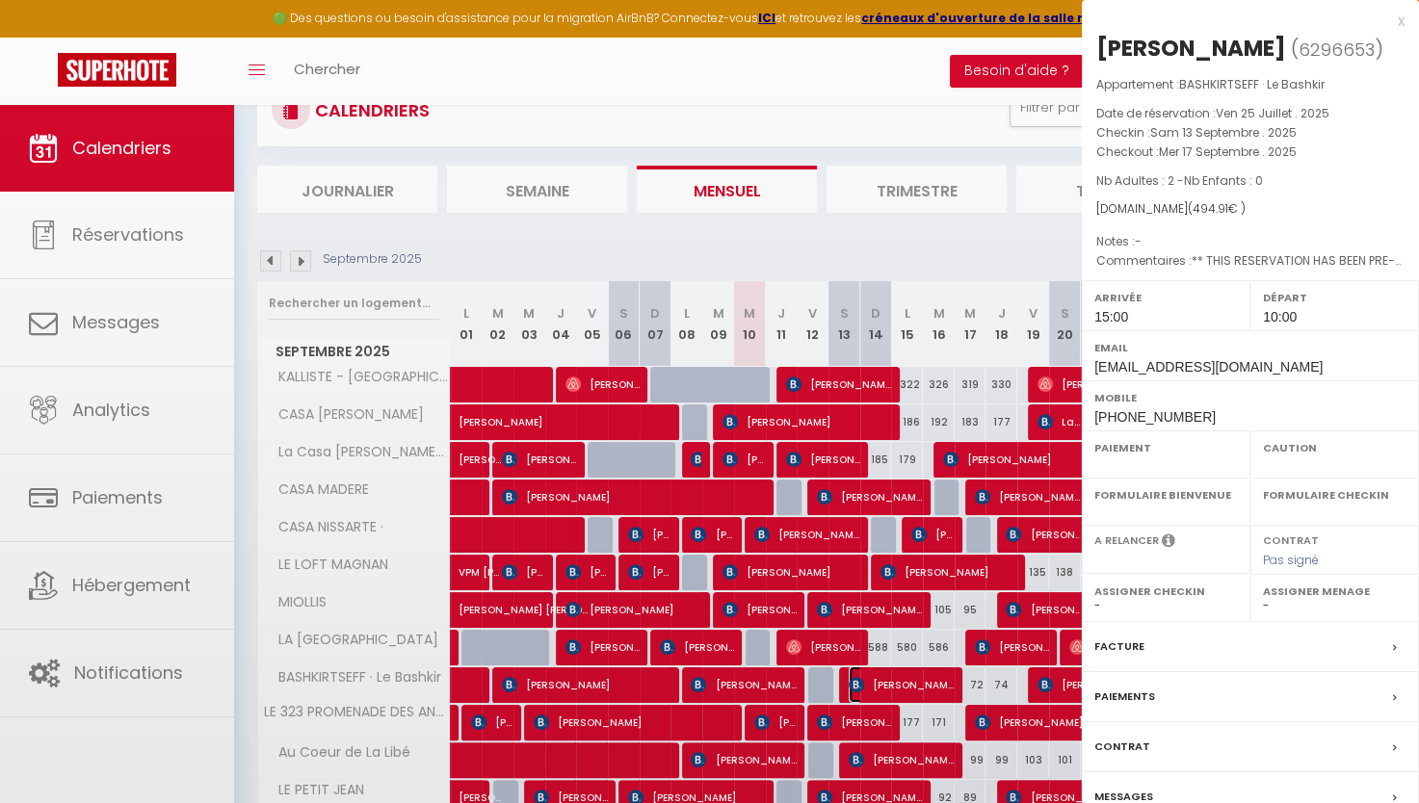
select select
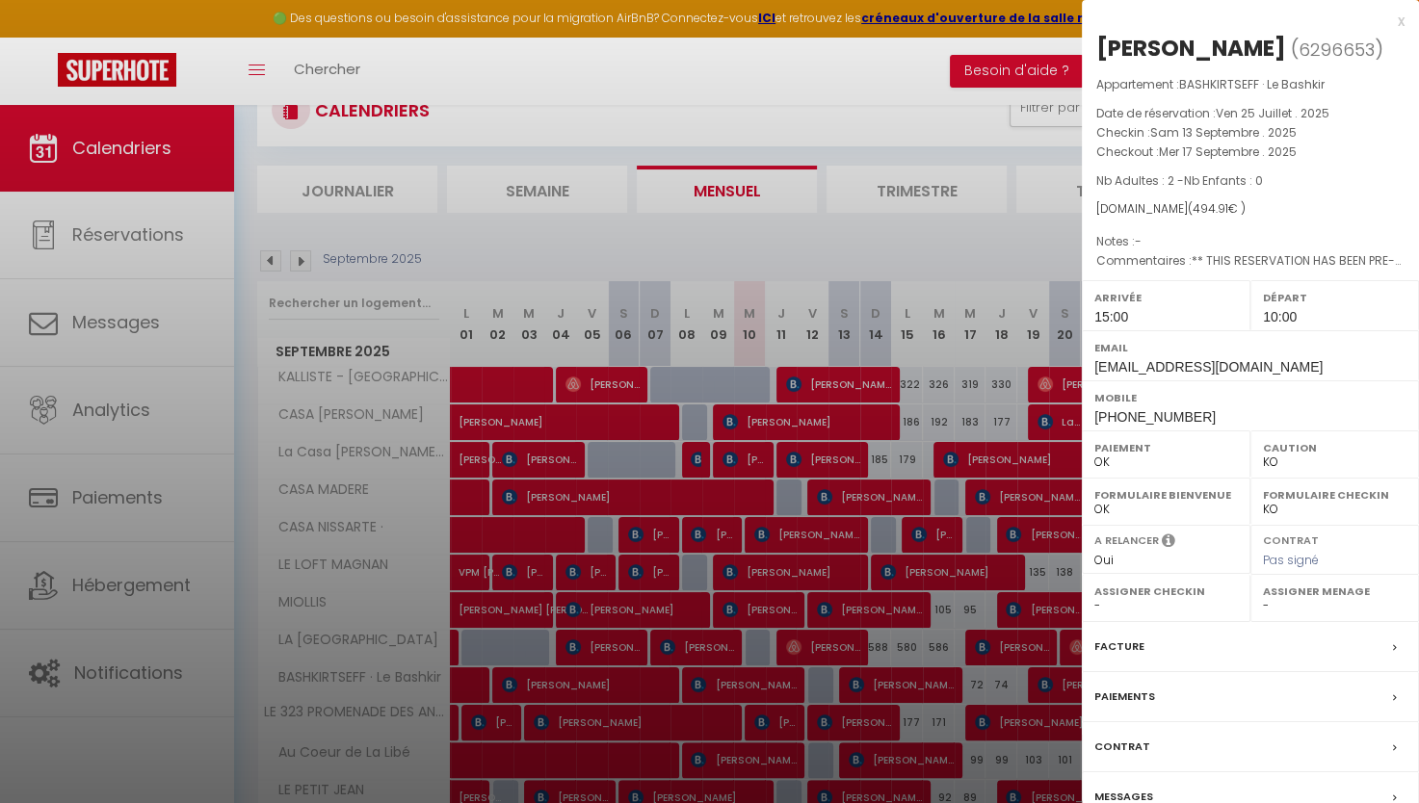
drag, startPoint x: 842, startPoint y: 730, endPoint x: 840, endPoint y: 765, distance: 34.7
click at [842, 730] on div at bounding box center [709, 401] width 1419 height 803
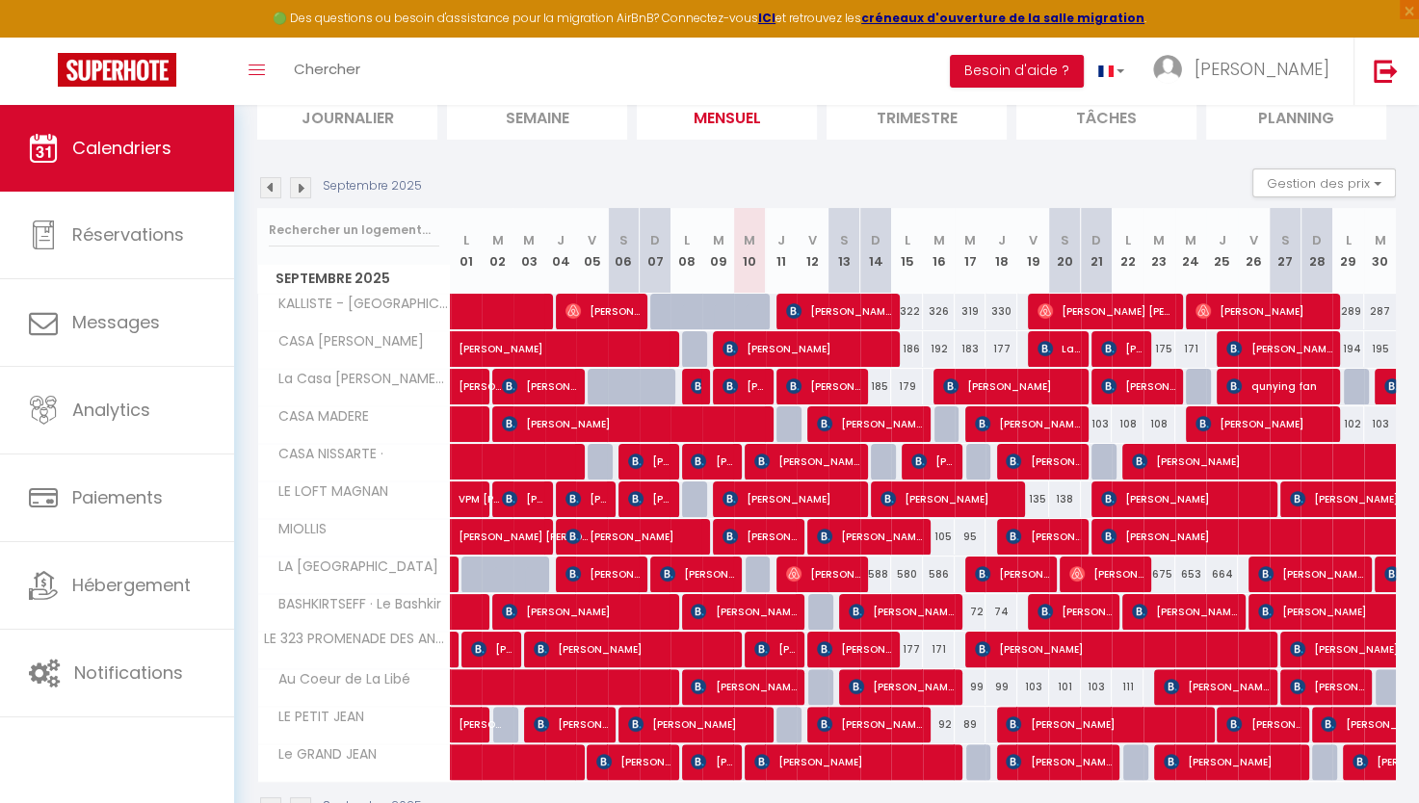
scroll to position [231, 0]
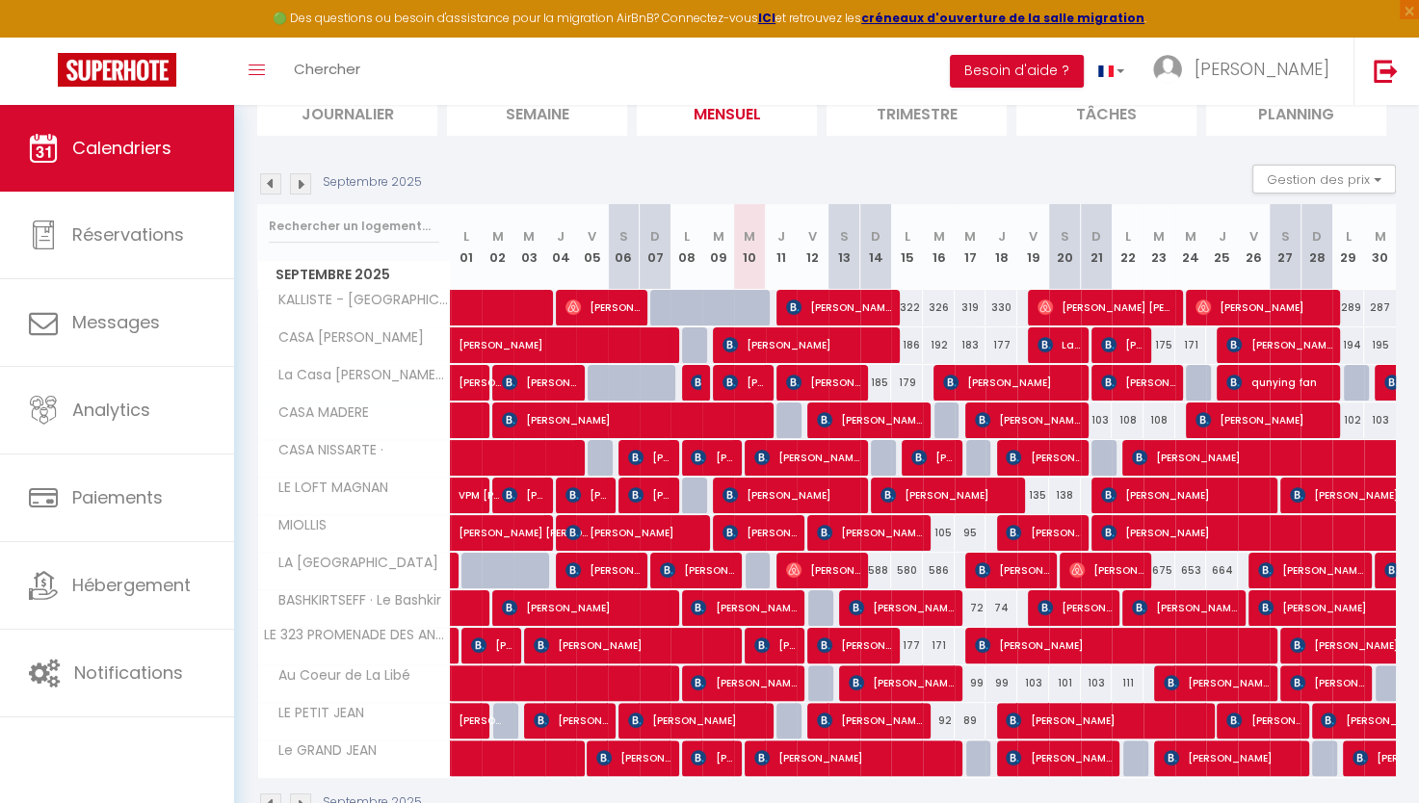
drag, startPoint x: 740, startPoint y: 437, endPoint x: 724, endPoint y: 449, distance: 19.3
click at [724, 449] on tr "CASA NISSARTE · 72 71 [PERSON_NAME] 68 [PERSON_NAME] [PERSON_NAME] [PERSON_NAME]" at bounding box center [827, 458] width 1139 height 38
click at [745, 152] on section "Septembre 2025 Gestion des prix Nb Nuits minimum Règles Disponibilité Septembre…" at bounding box center [826, 490] width 1139 height 690
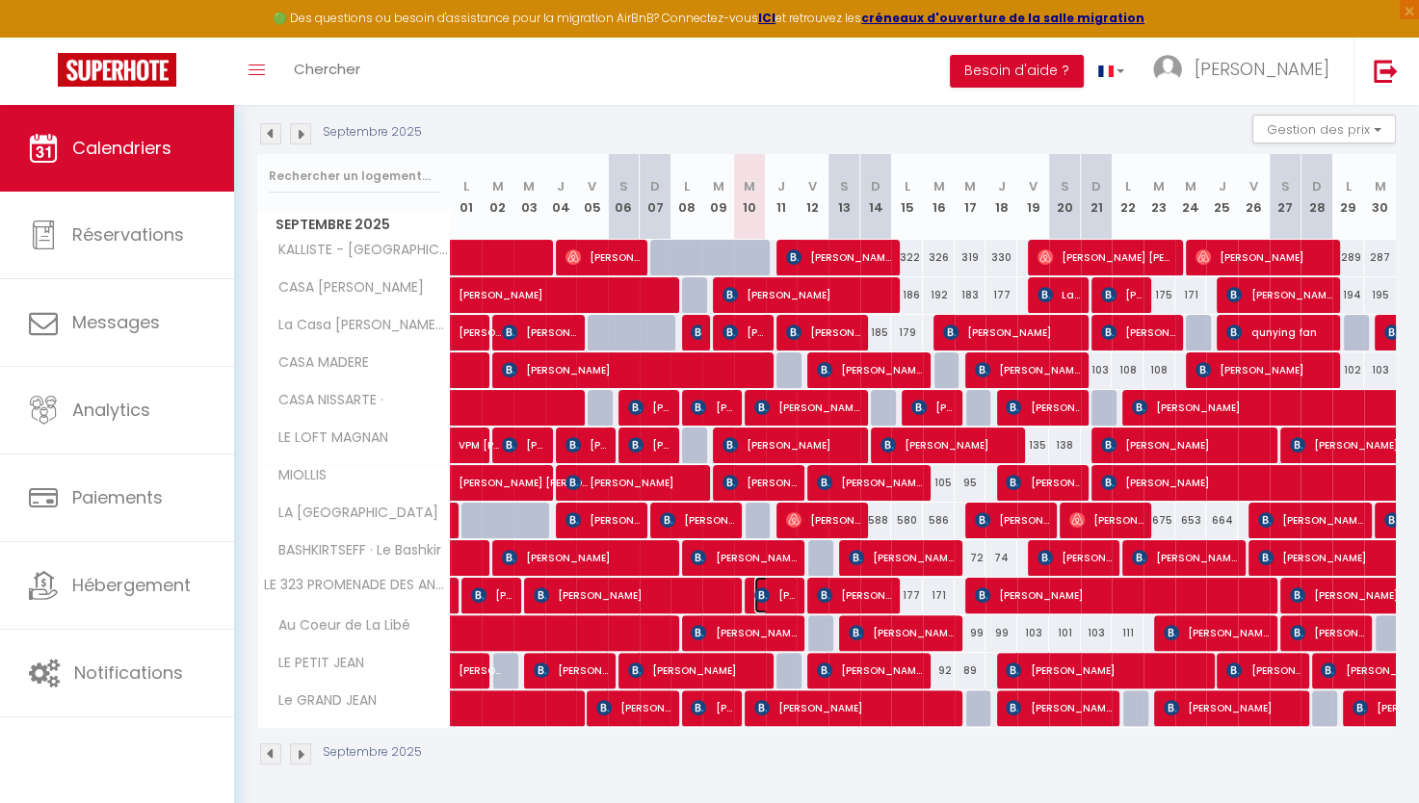
click at [785, 591] on span "[PERSON_NAME]" at bounding box center [775, 595] width 42 height 37
select select "OK"
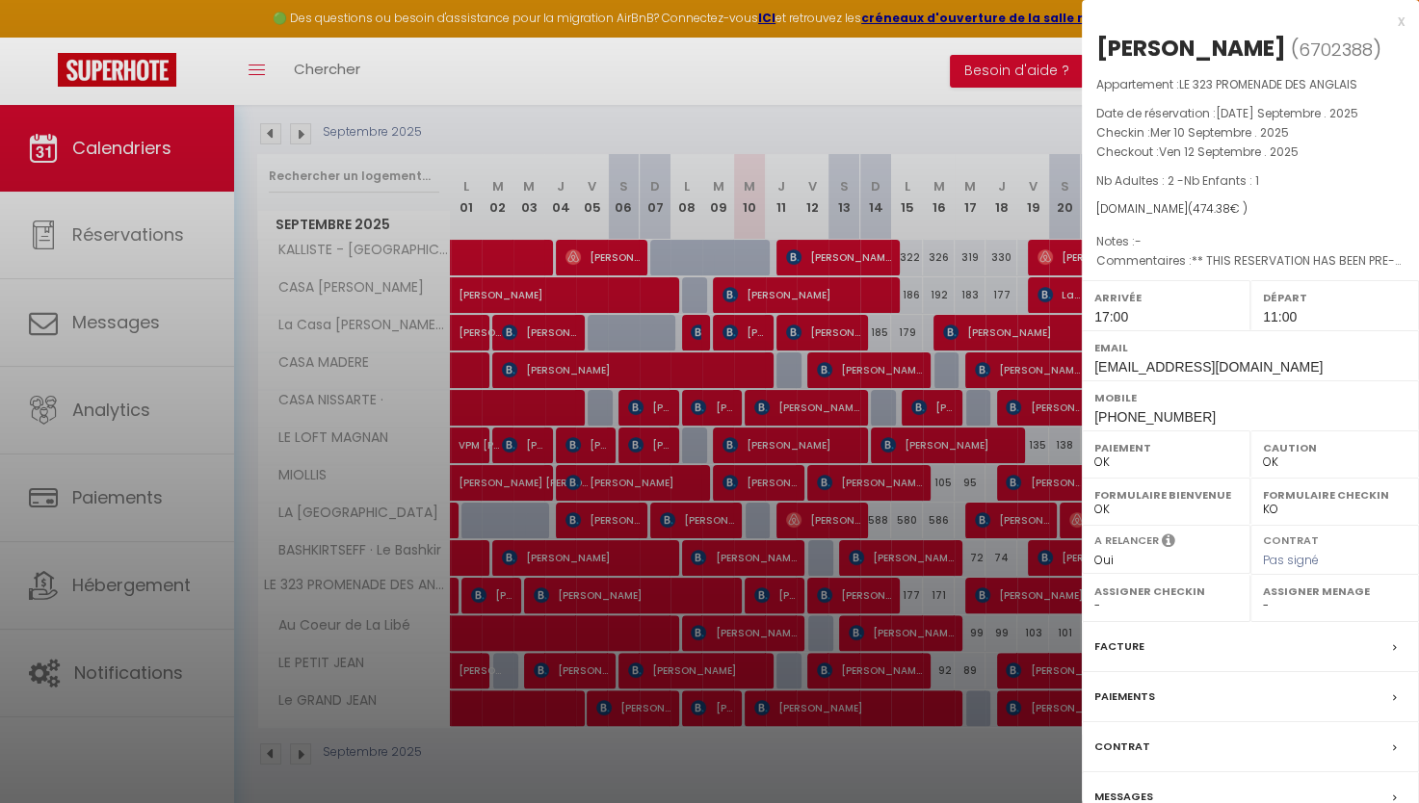
click at [825, 781] on div at bounding box center [709, 401] width 1419 height 803
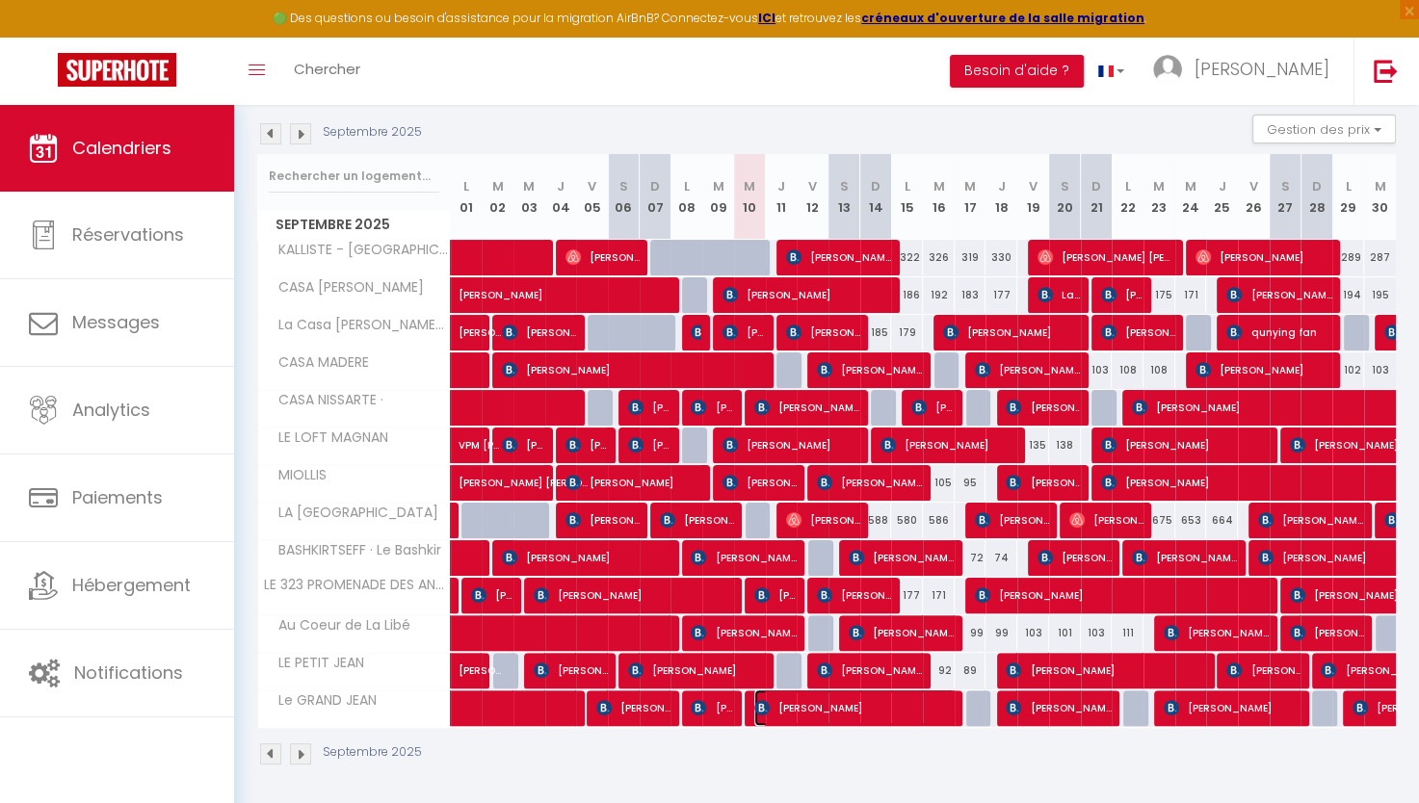
click at [872, 715] on span "[PERSON_NAME]" at bounding box center [854, 708] width 201 height 37
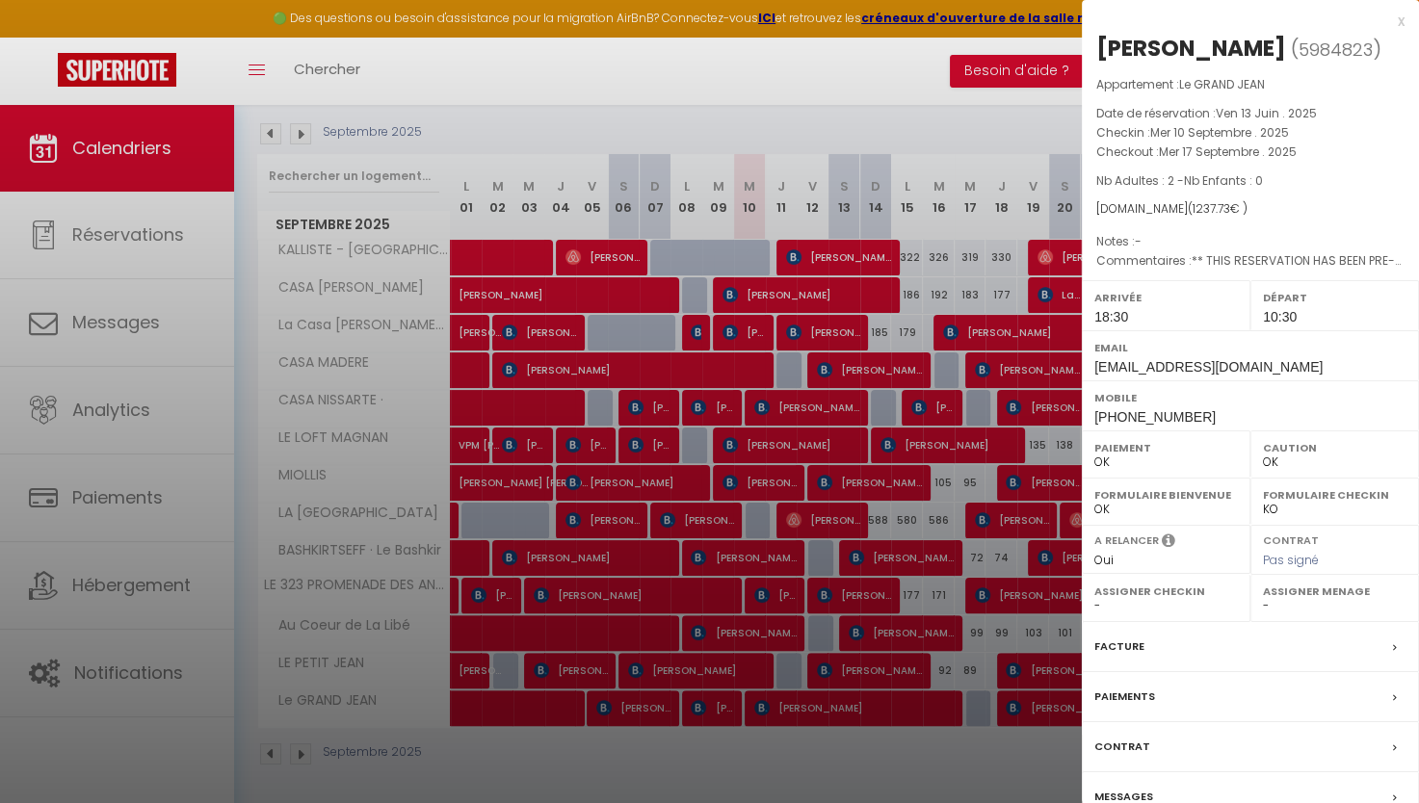
click at [872, 715] on div at bounding box center [709, 401] width 1419 height 803
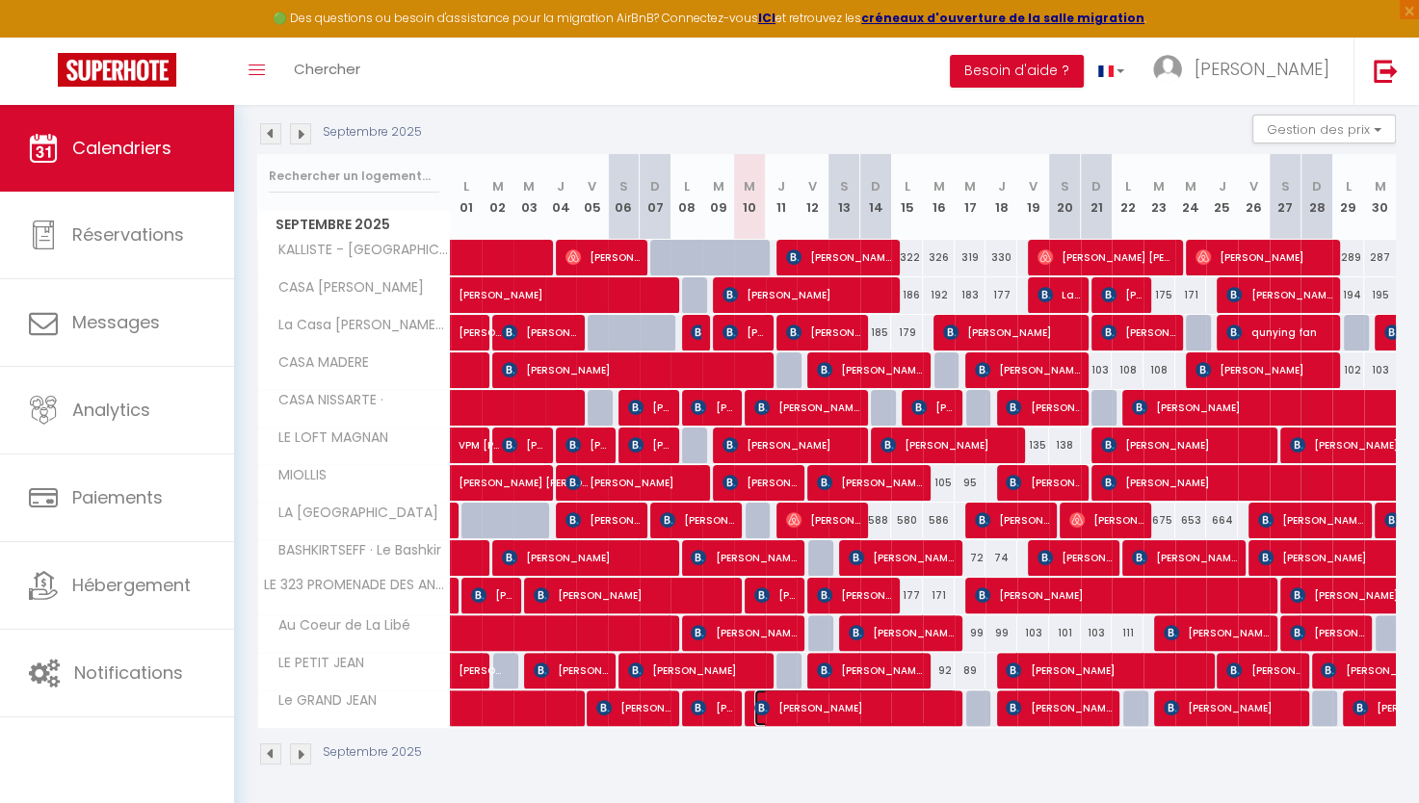
click at [872, 715] on span "[PERSON_NAME]" at bounding box center [854, 708] width 201 height 37
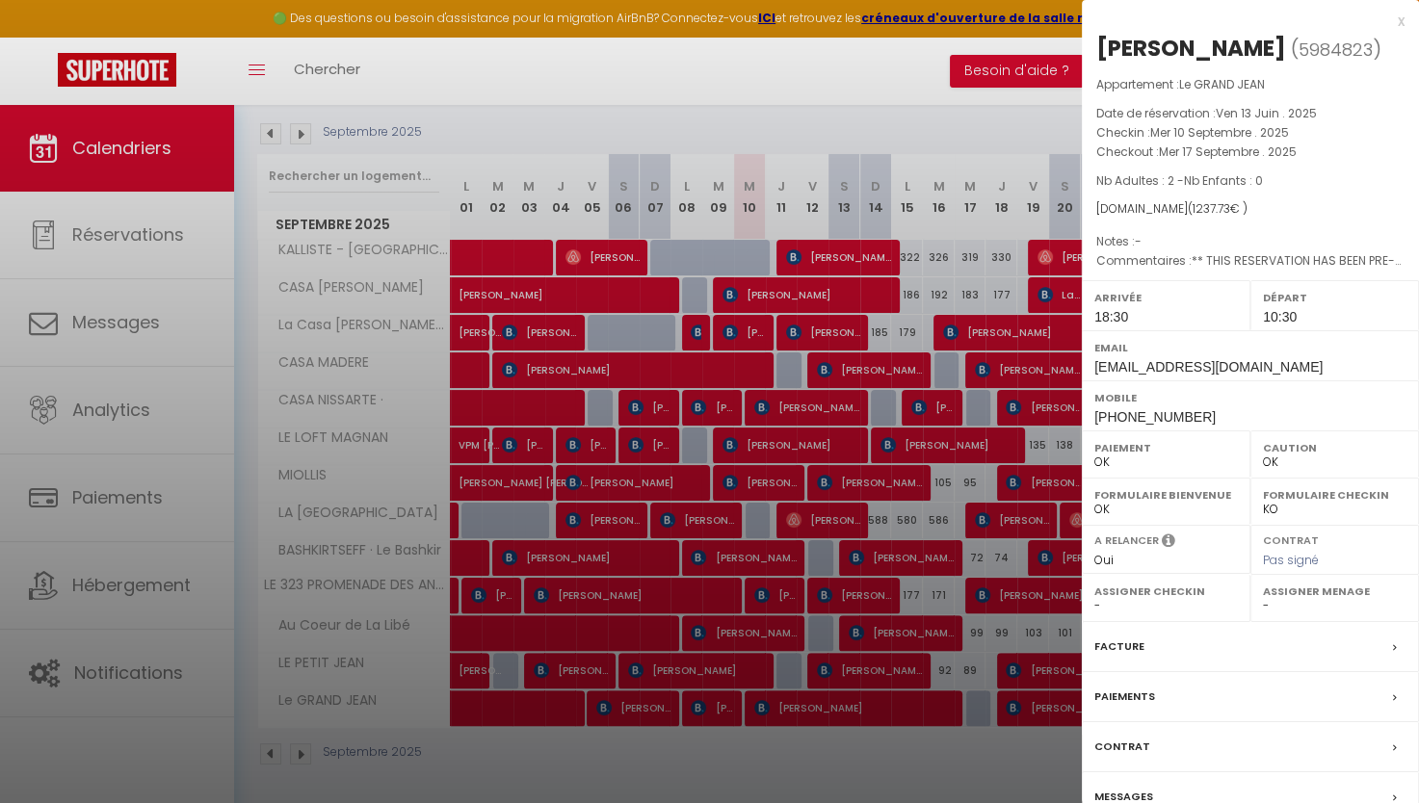
click at [1130, 788] on label "Messages" at bounding box center [1123, 797] width 59 height 20
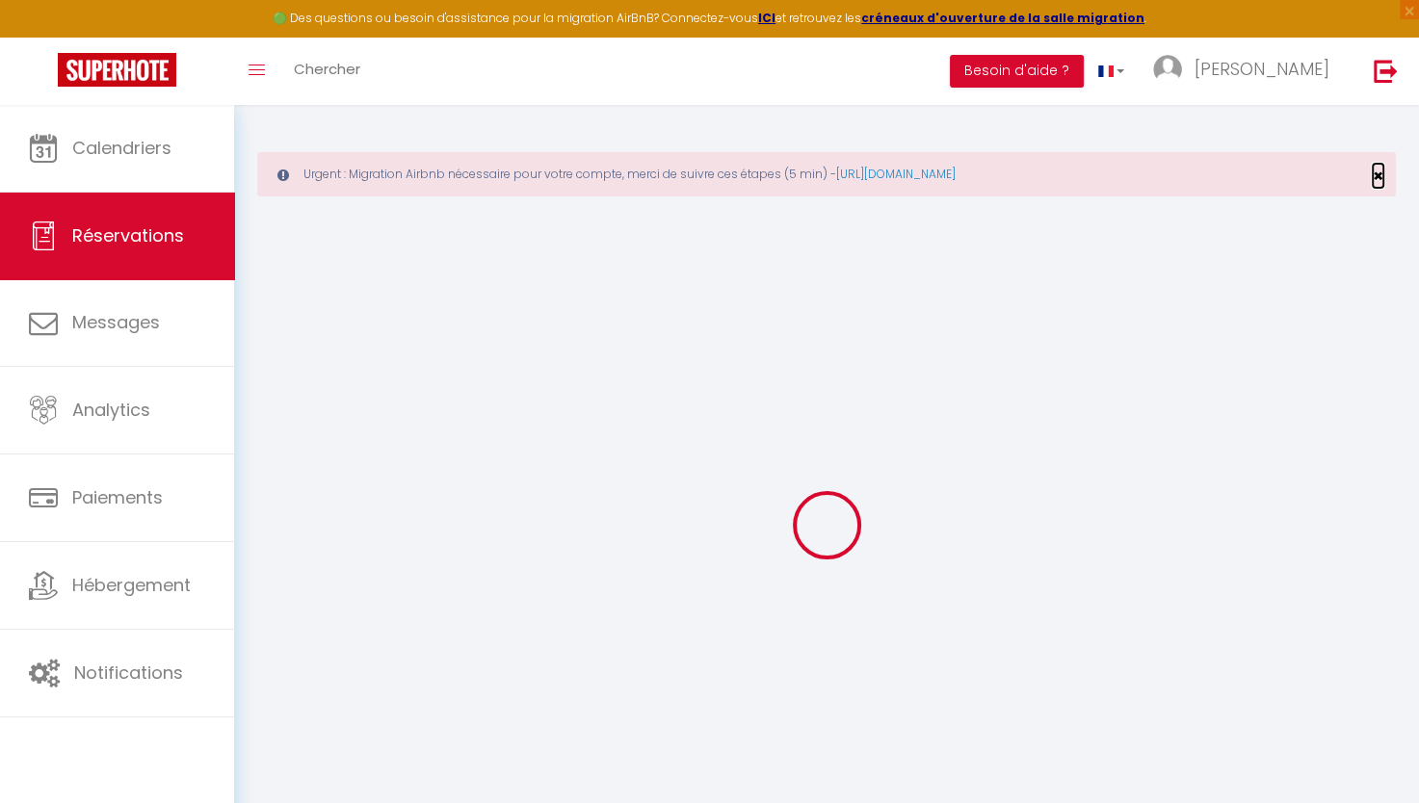
click at [1376, 173] on span "×" at bounding box center [1378, 176] width 11 height 24
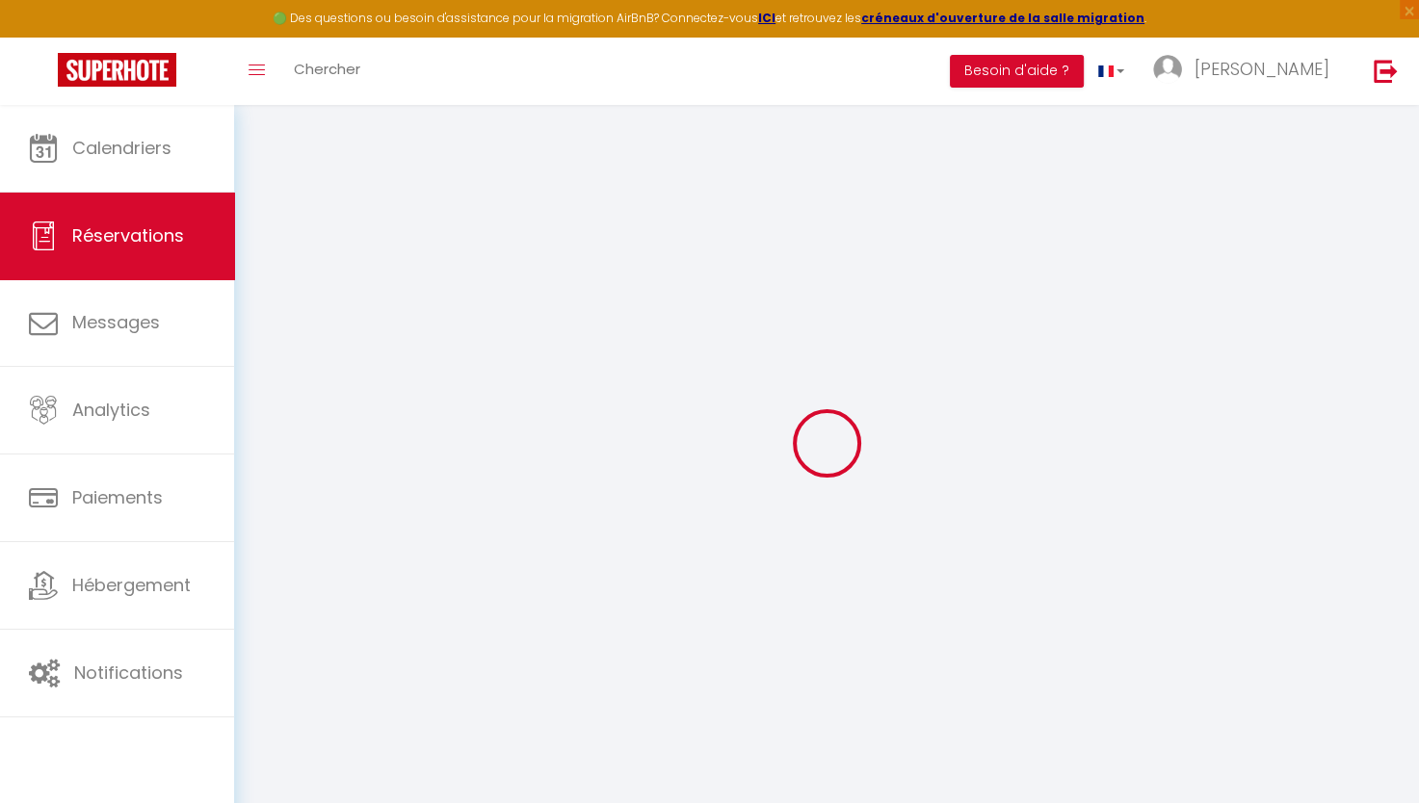
select select
checkbox input "false"
type textarea "** THIS RESERVATION HAS BEEN PRE-PAID ** BOOKING NOTE : Payment charge is EUR 1…"
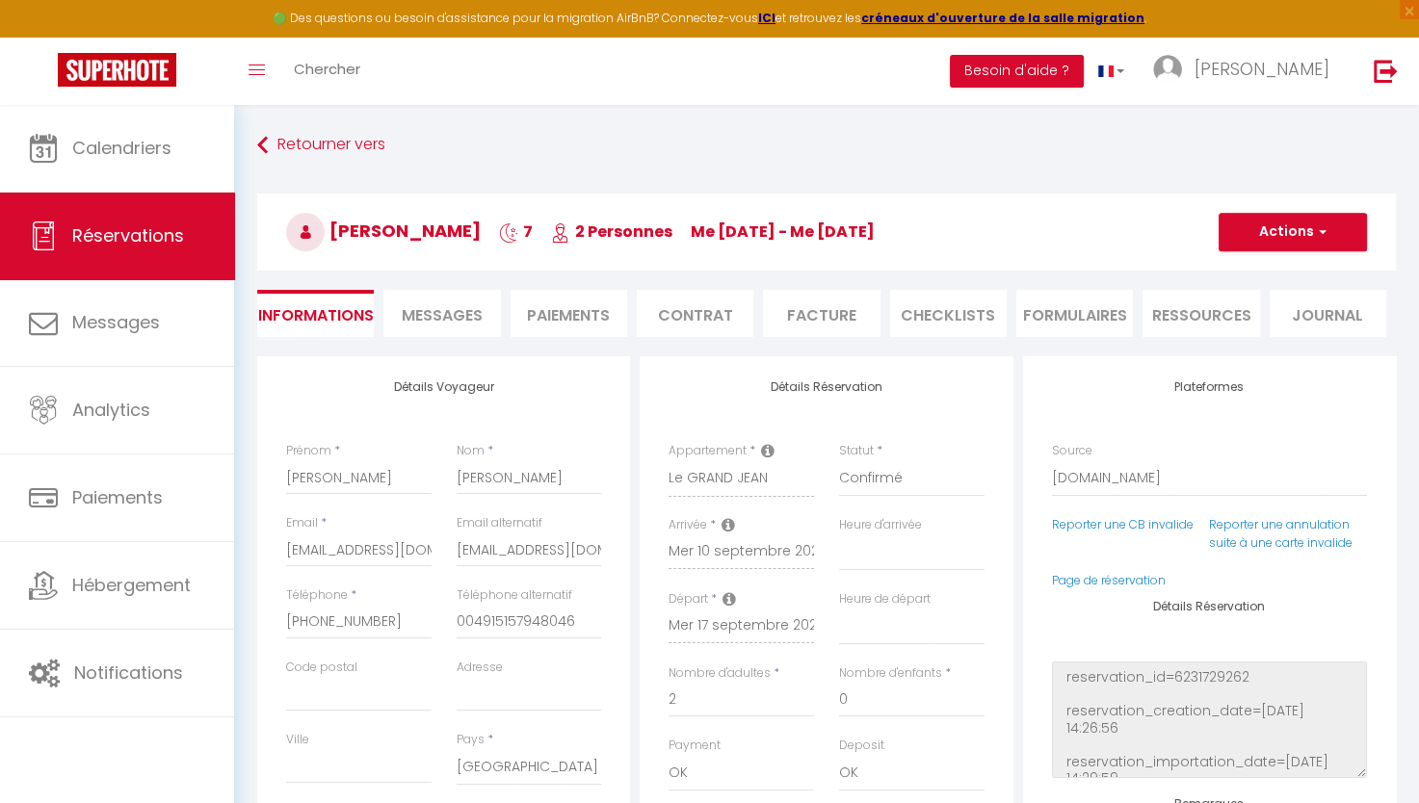
select select
checkbox input "false"
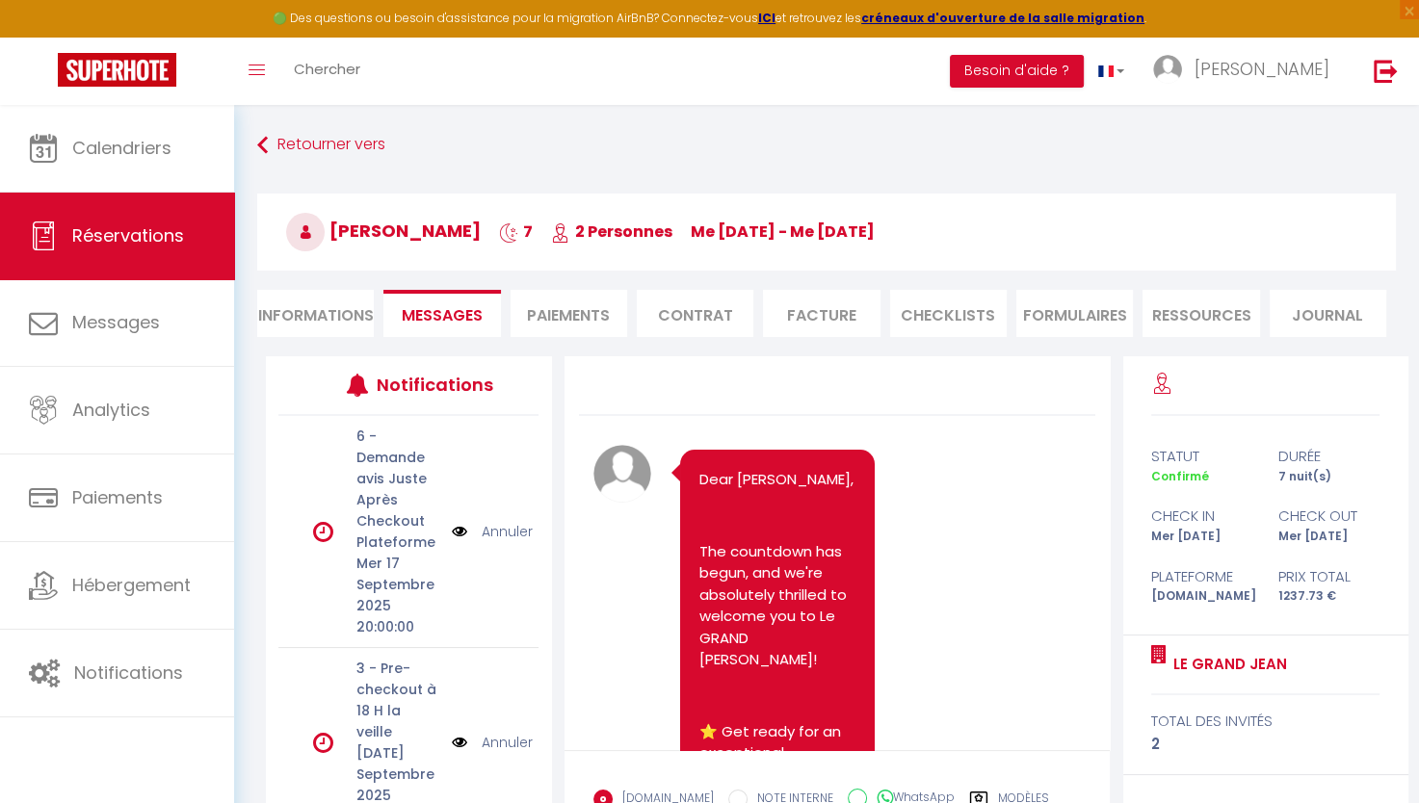
scroll to position [4462, 0]
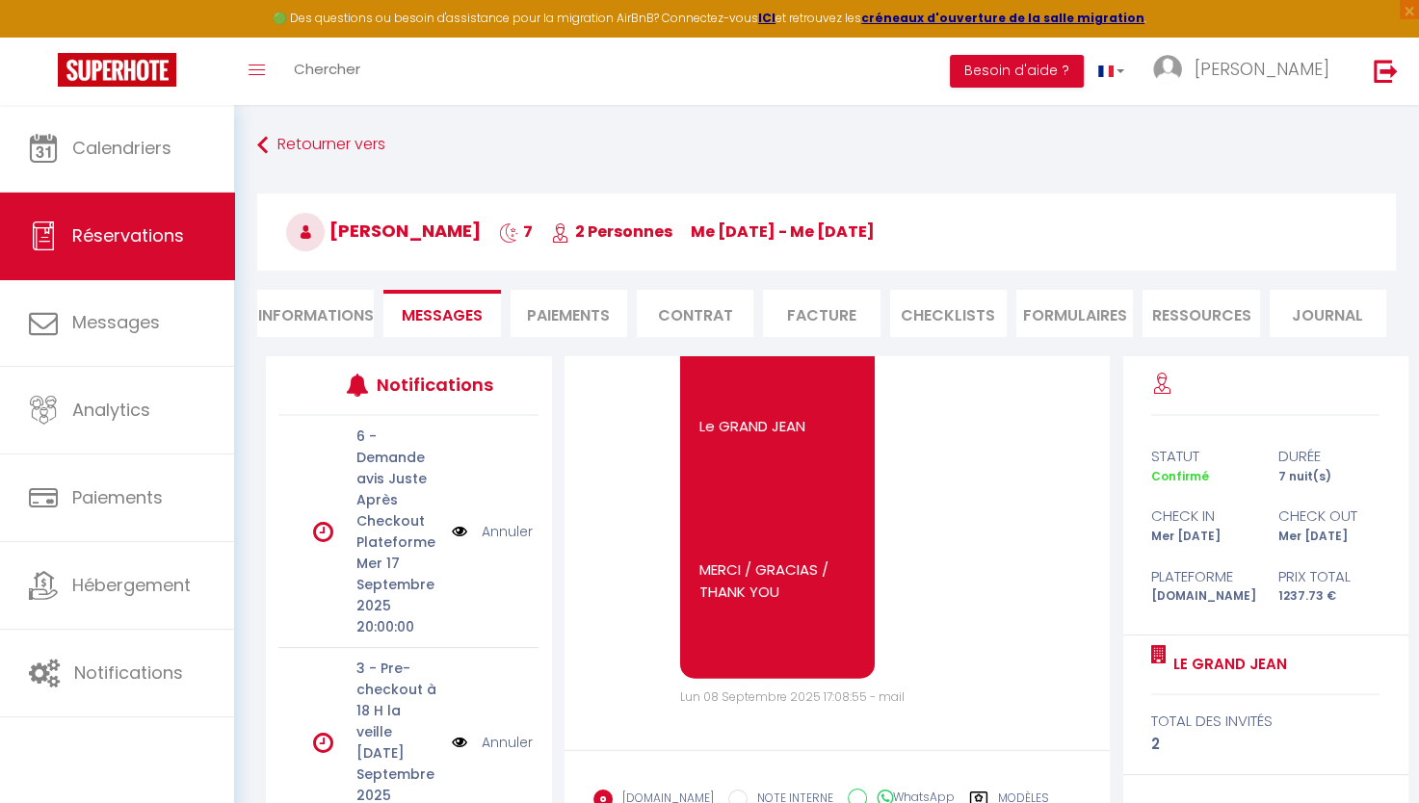
click at [553, 325] on li "Paiements" at bounding box center [569, 313] width 117 height 47
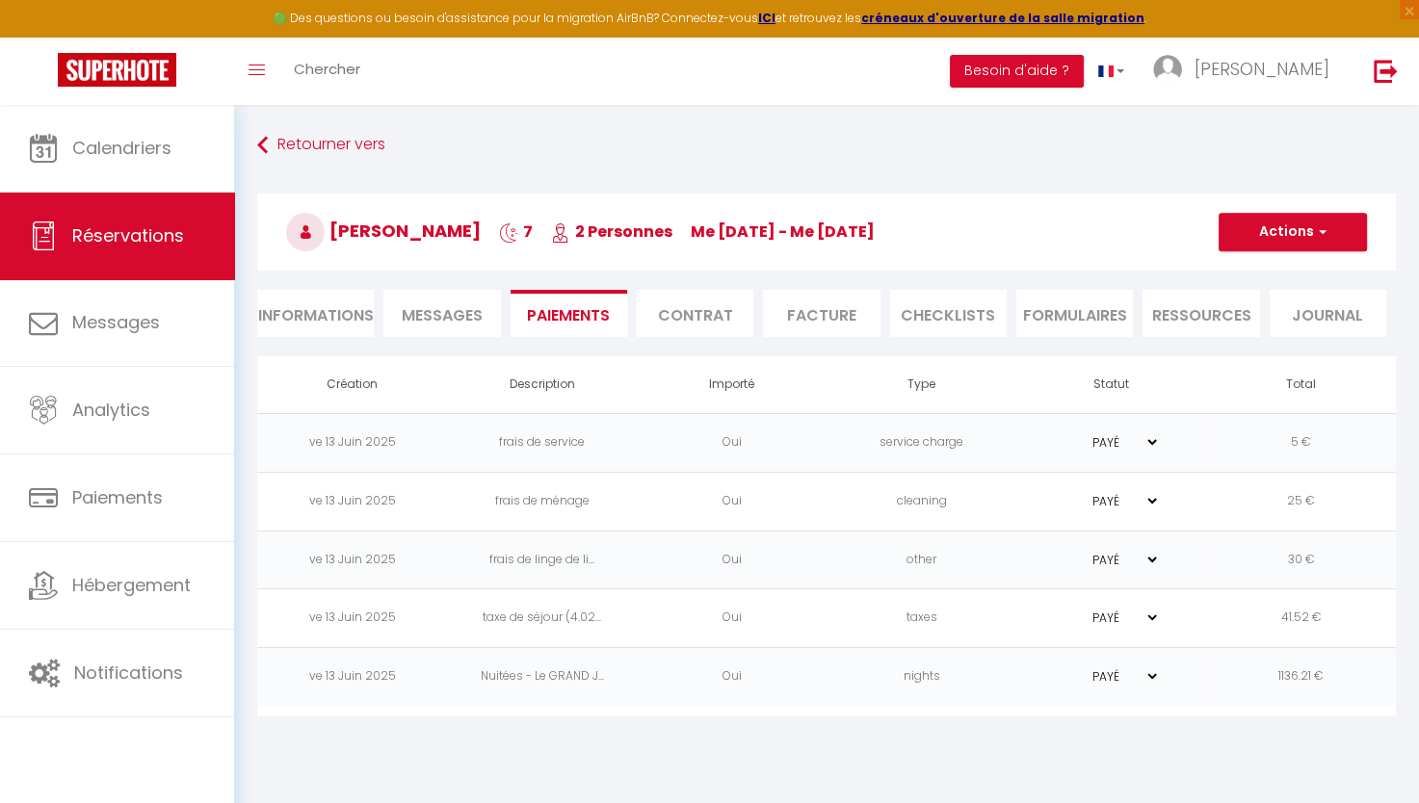
click at [675, 314] on li "Contrat" at bounding box center [695, 313] width 117 height 47
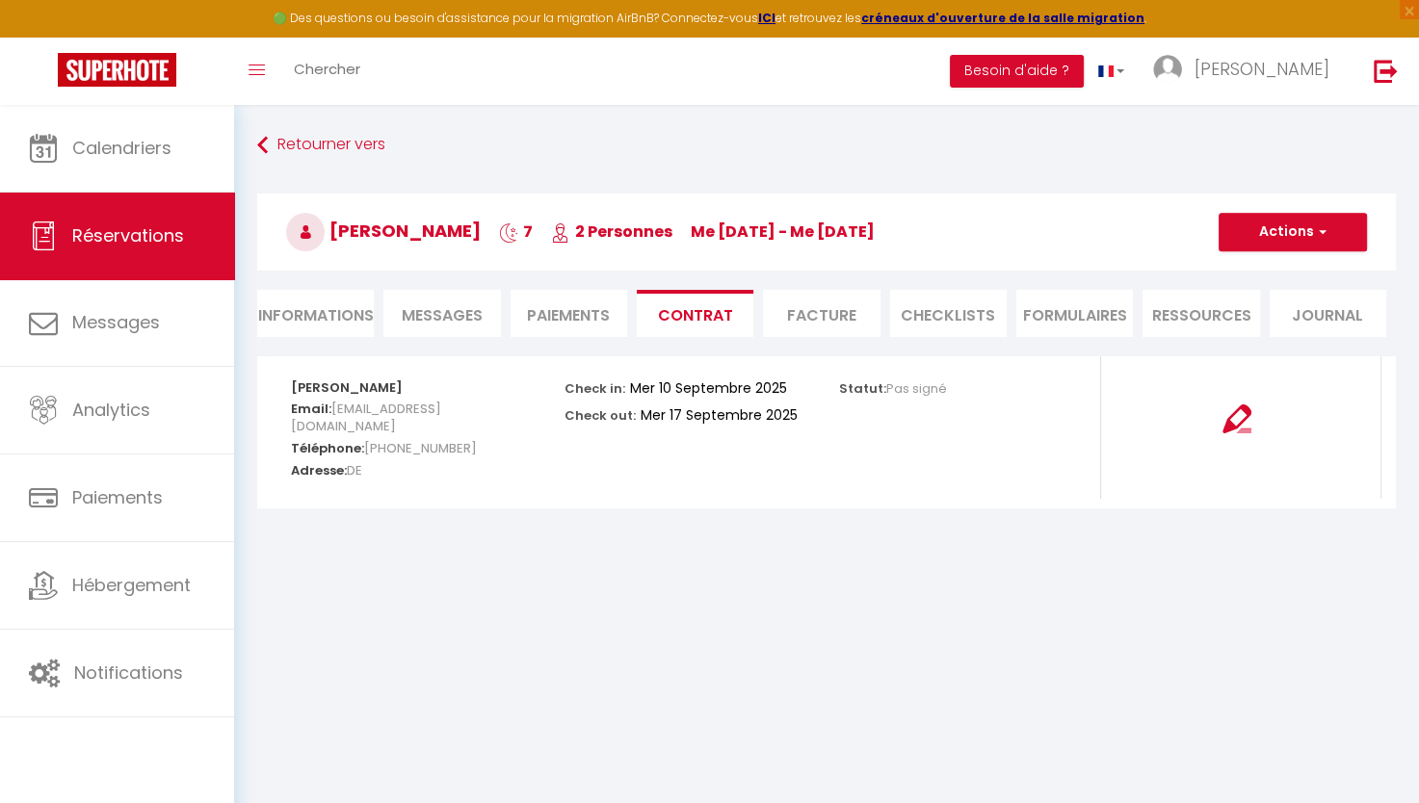
click at [1048, 306] on li "FORMULAIRES" at bounding box center [1074, 313] width 117 height 47
